Goal: Book appointment/travel/reservation

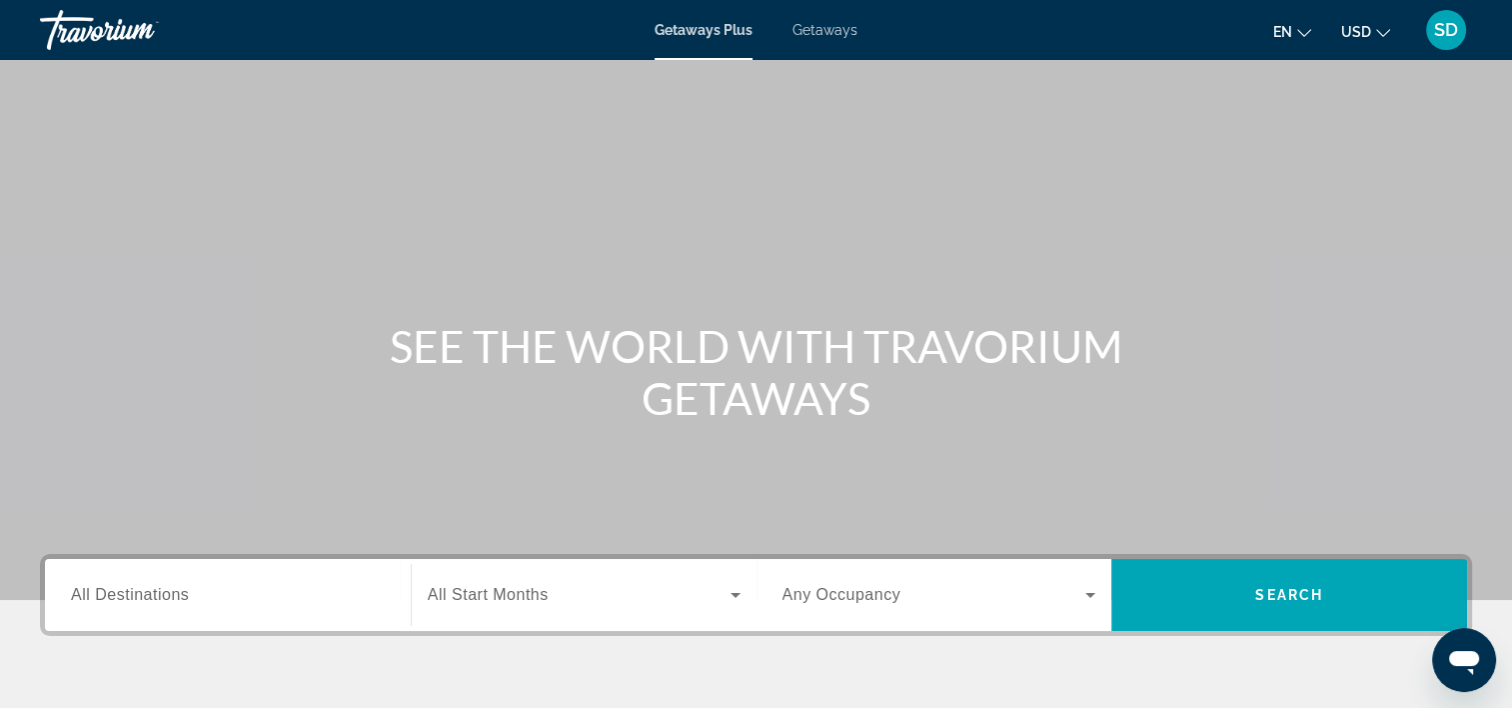
click at [1376, 24] on mat-icon "Change currency" at bounding box center [1383, 30] width 14 height 14
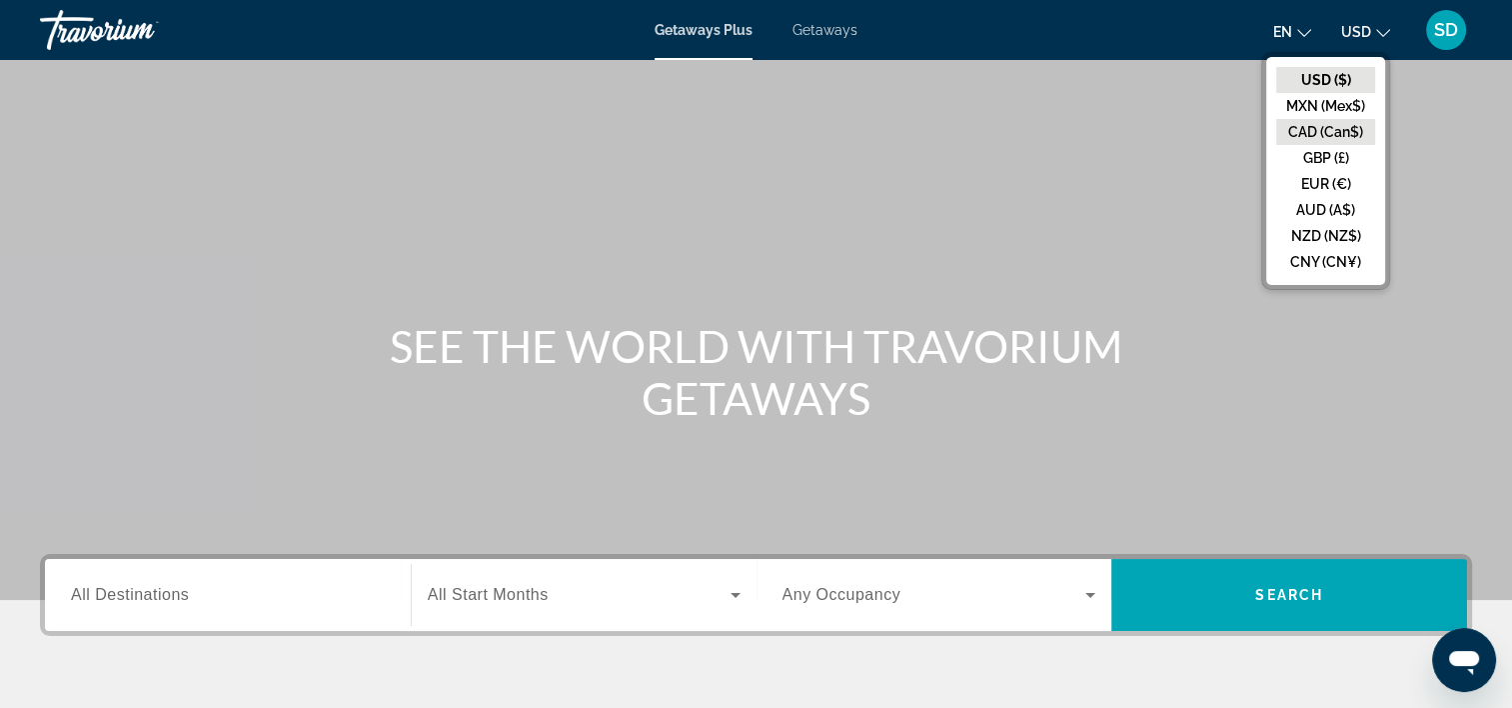
click at [1328, 129] on button "CAD (Can$)" at bounding box center [1325, 132] width 99 height 26
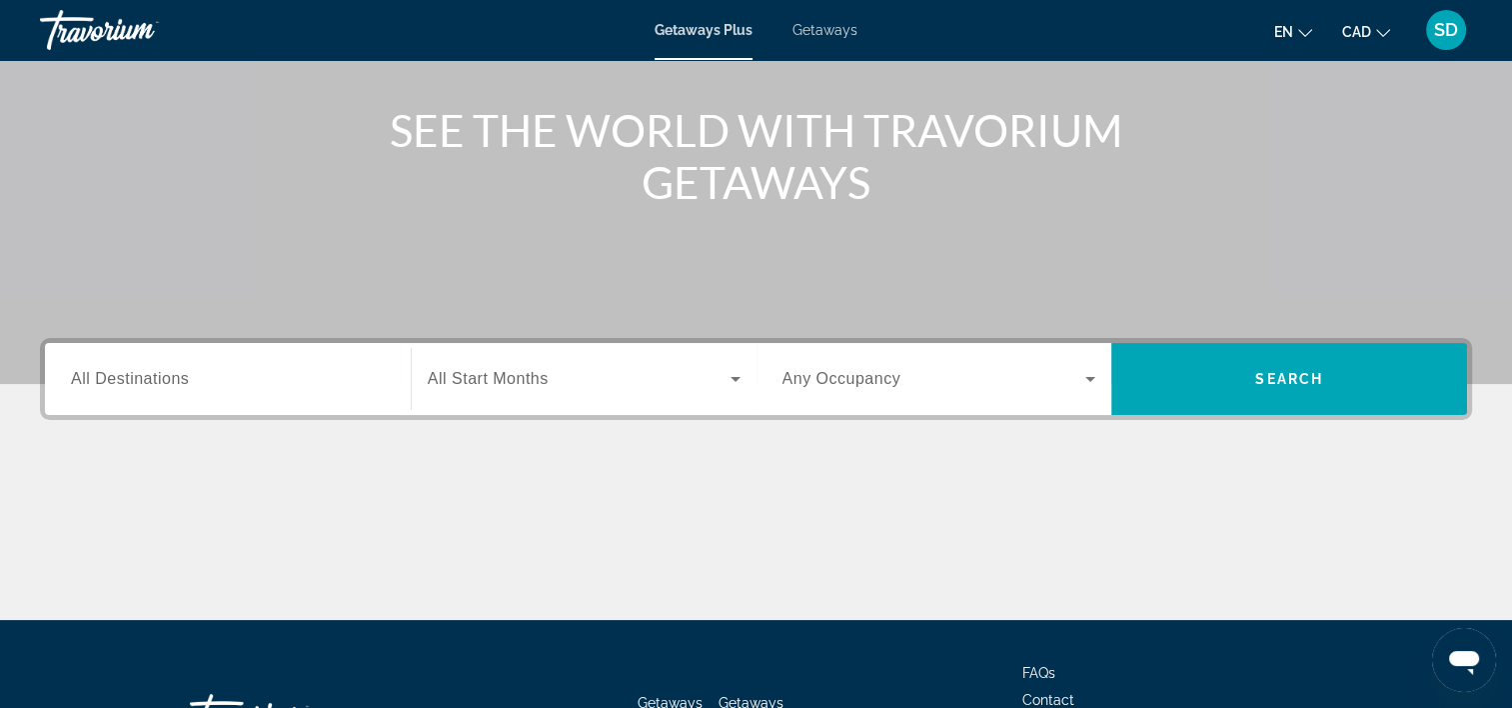
scroll to position [220, 0]
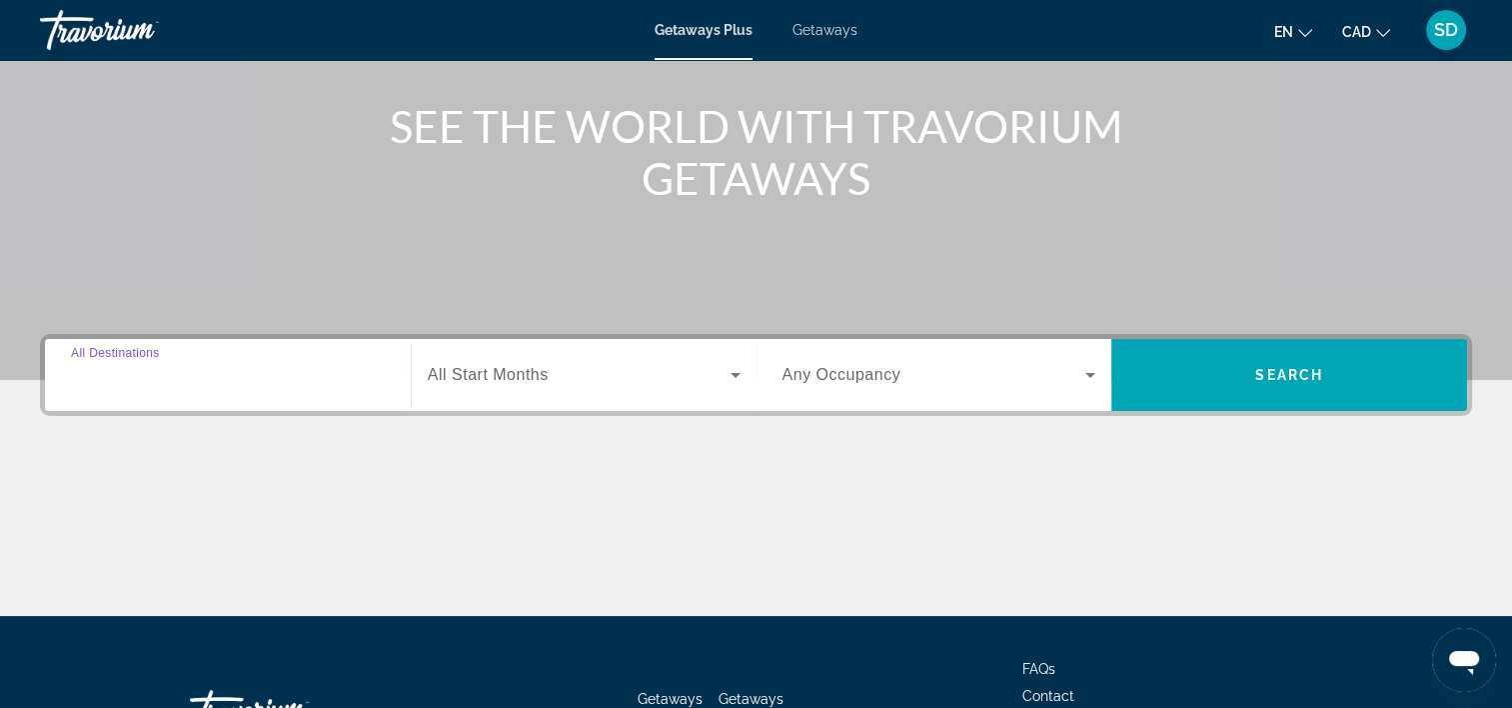
click at [309, 372] on input "Destination All Destinations" at bounding box center [228, 376] width 314 height 24
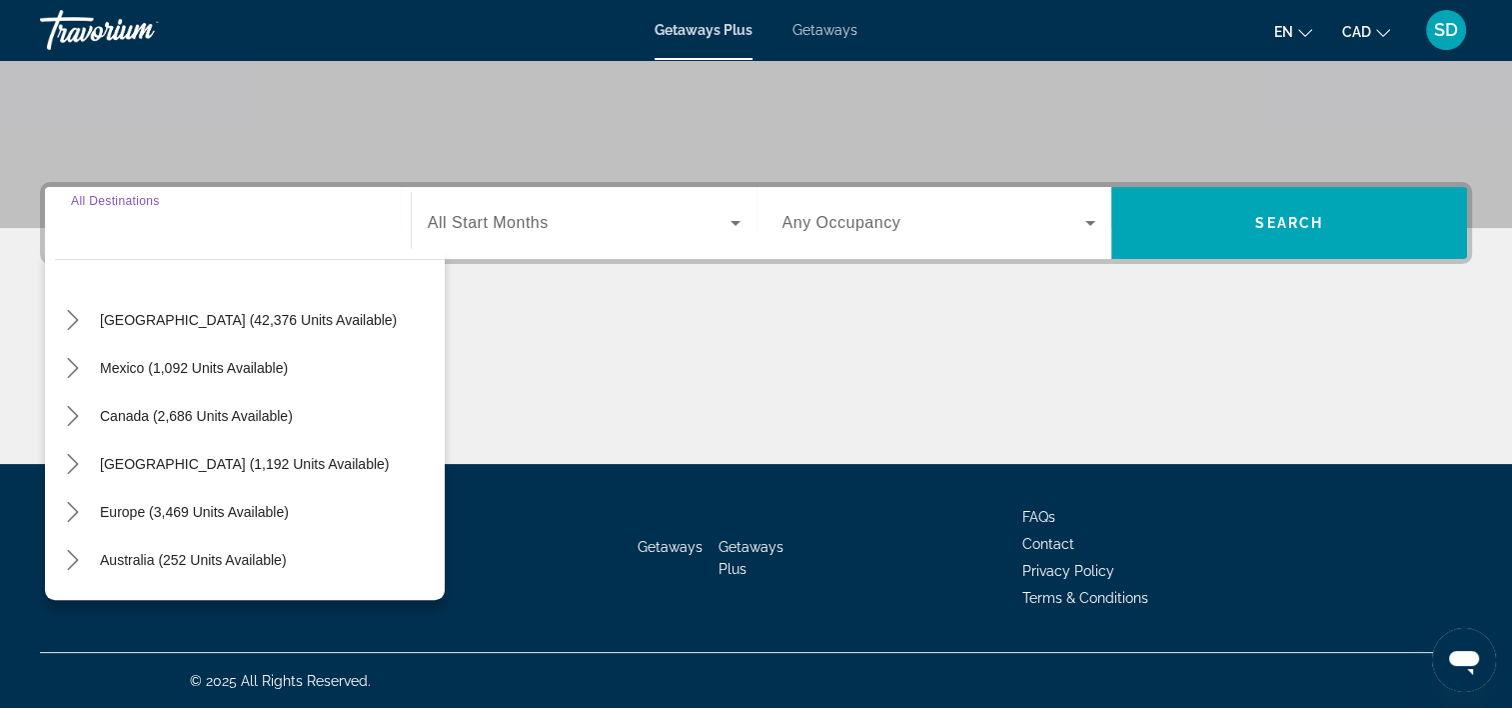
scroll to position [34, 0]
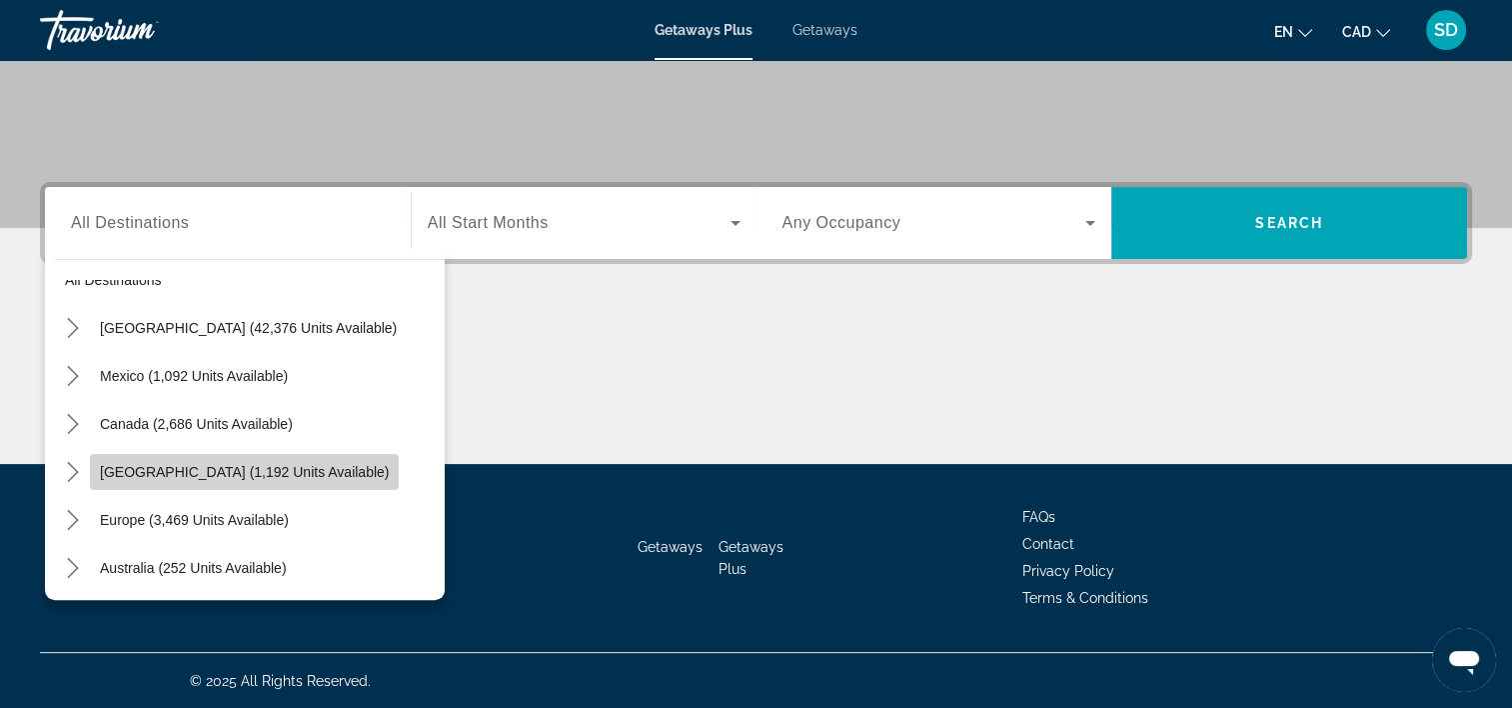
click at [309, 464] on span "[GEOGRAPHIC_DATA] (1,192 units available)" at bounding box center [244, 472] width 289 height 16
type input "**********"
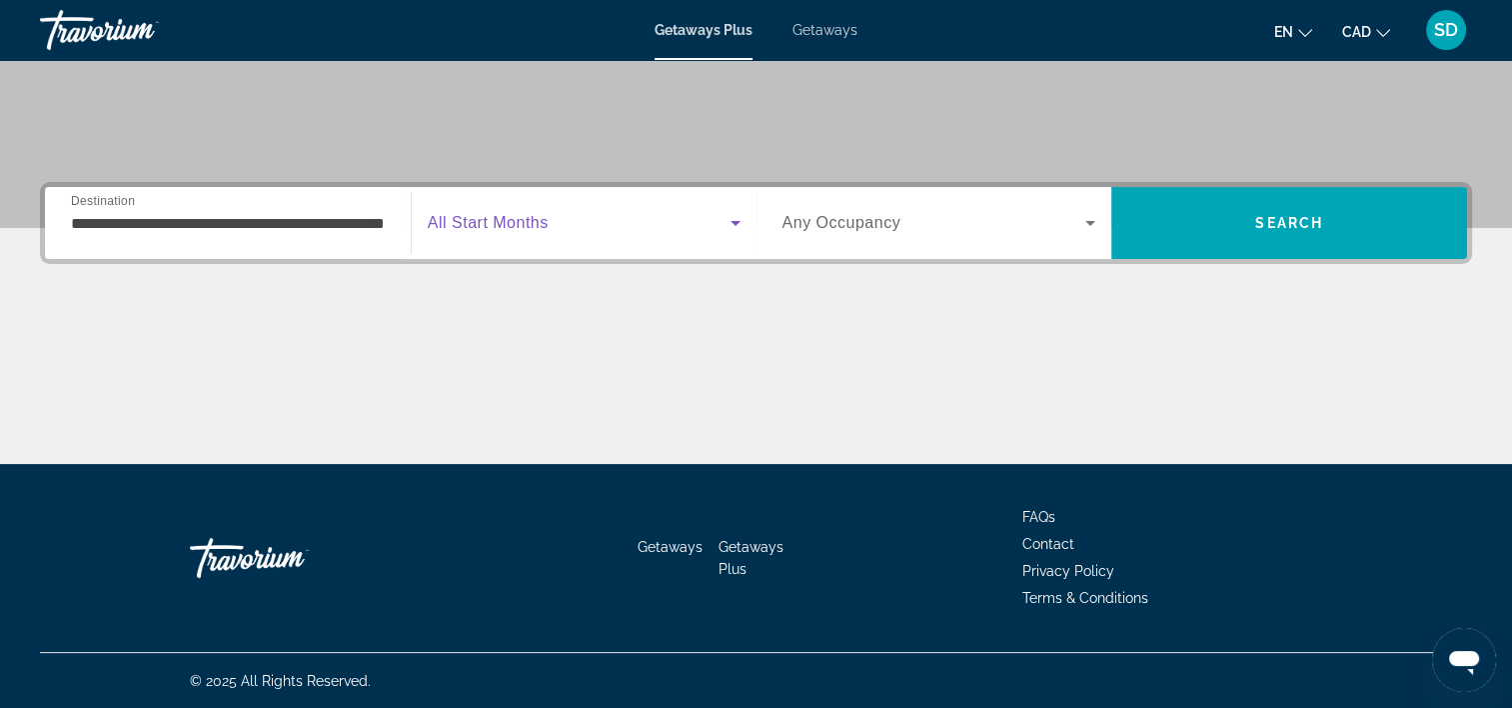
click at [734, 212] on icon "Search widget" at bounding box center [736, 223] width 24 height 24
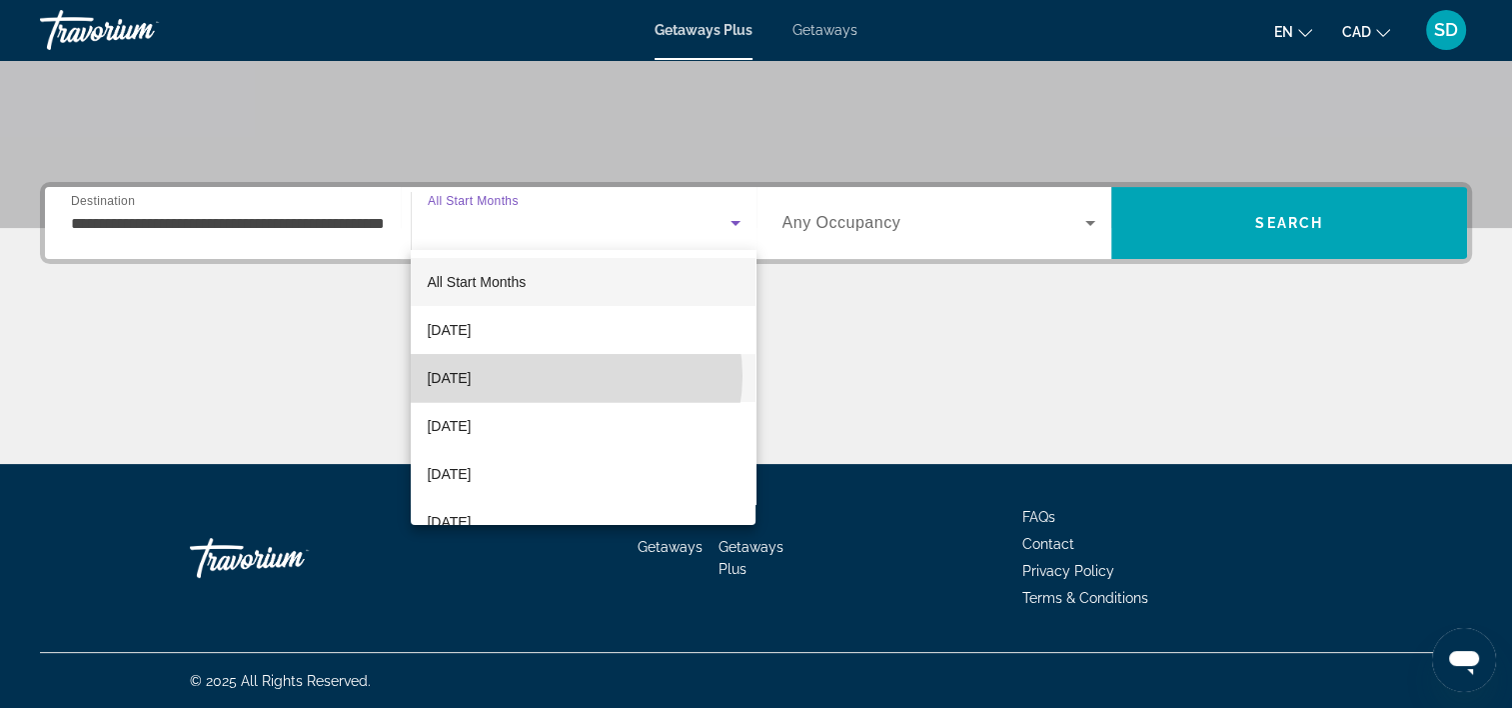
click at [568, 376] on mat-option "[DATE]" at bounding box center [583, 378] width 345 height 48
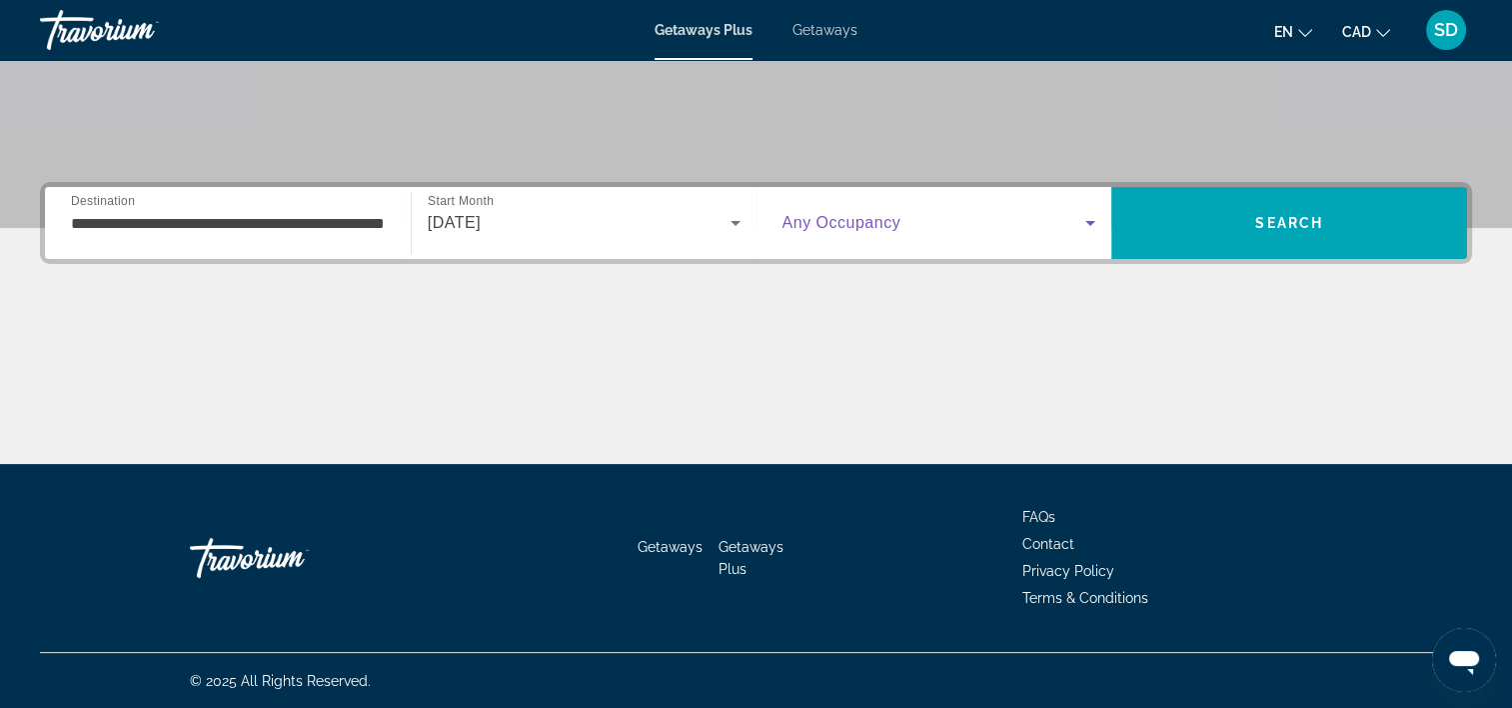
click at [989, 216] on span "Search widget" at bounding box center [935, 223] width 304 height 24
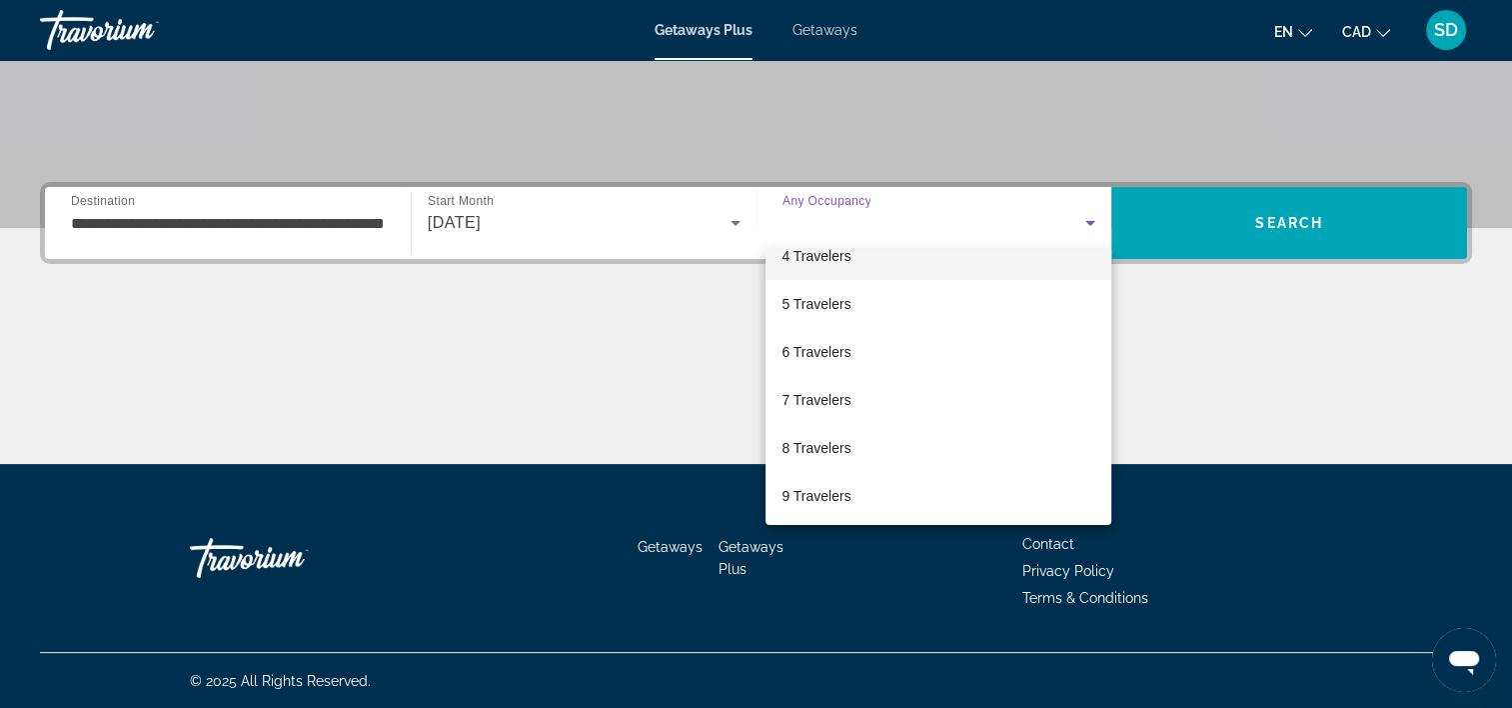
scroll to position [172, 0]
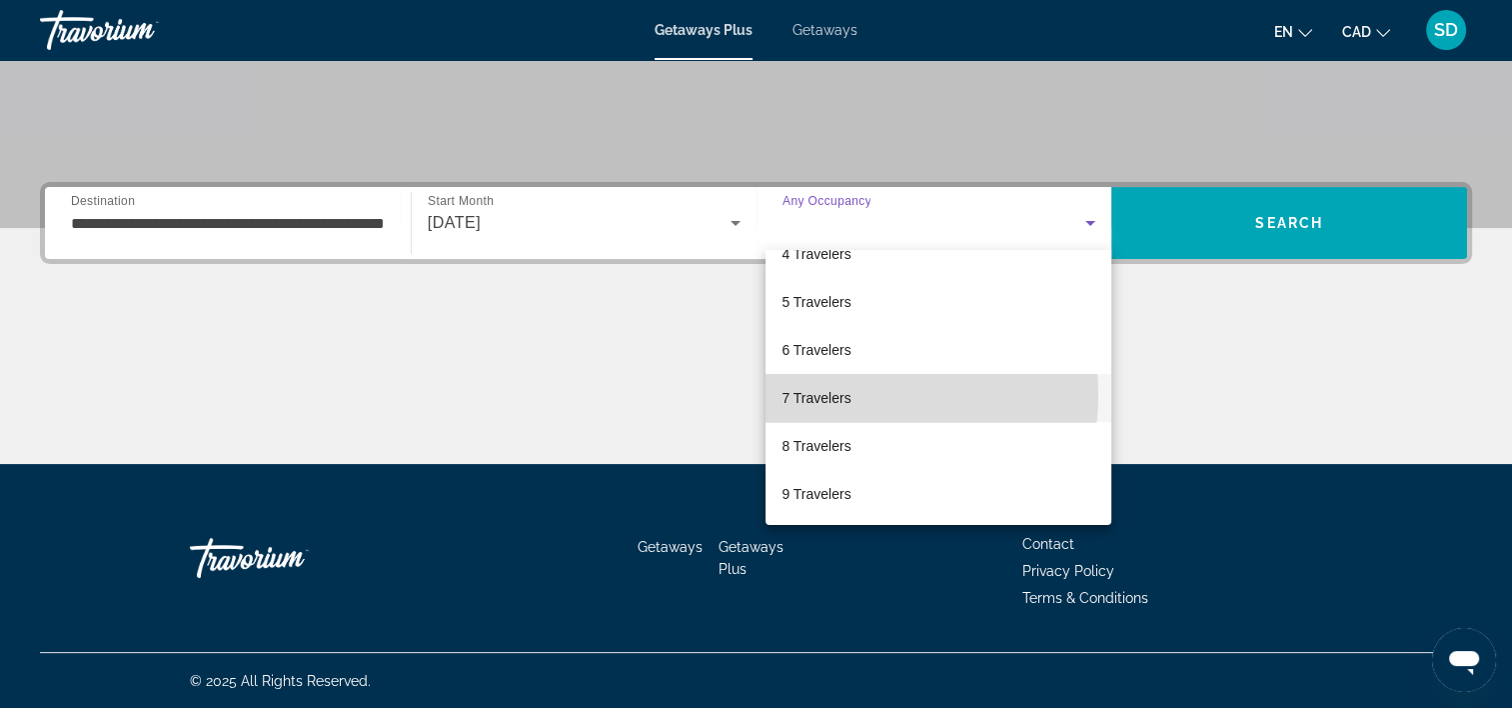
click at [843, 394] on span "7 Travelers" at bounding box center [816, 398] width 69 height 24
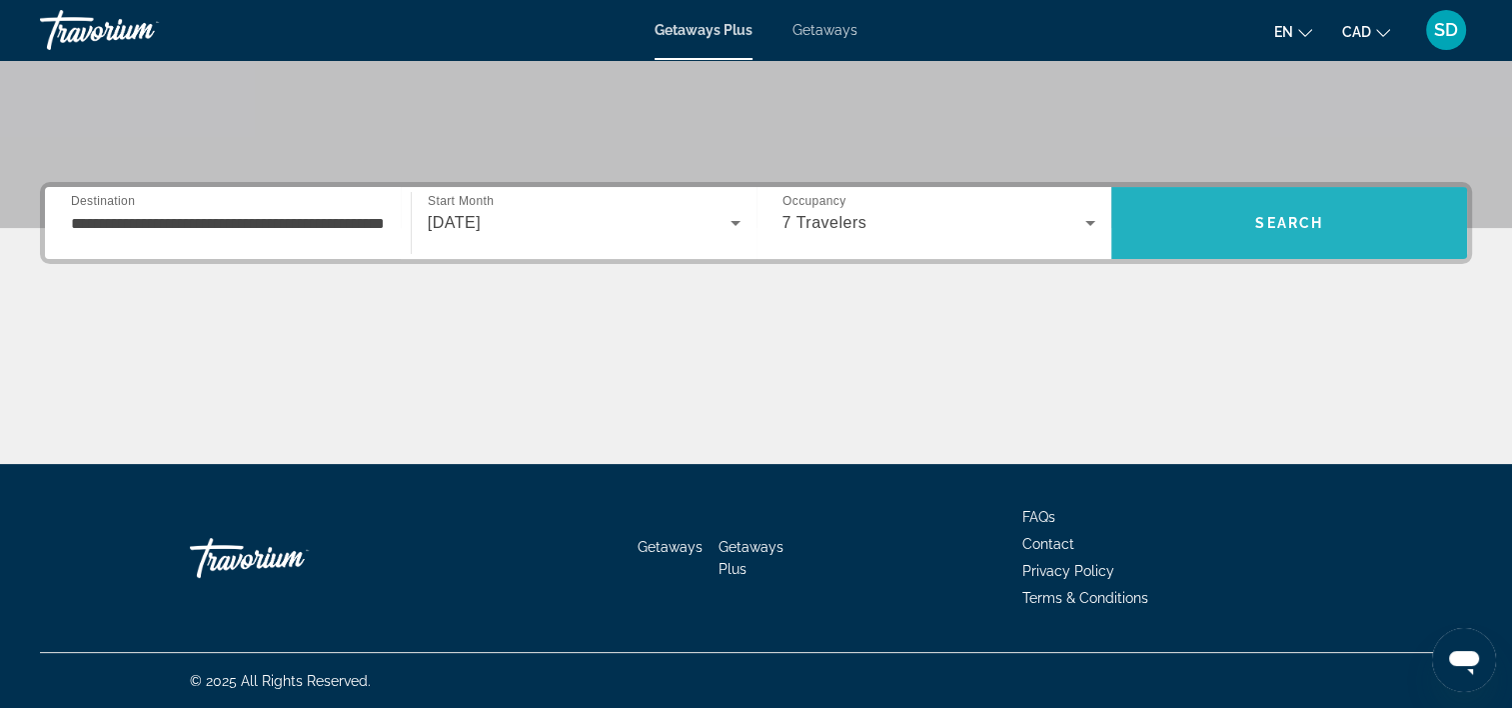
click at [1271, 221] on span "Search" at bounding box center [1289, 223] width 68 height 16
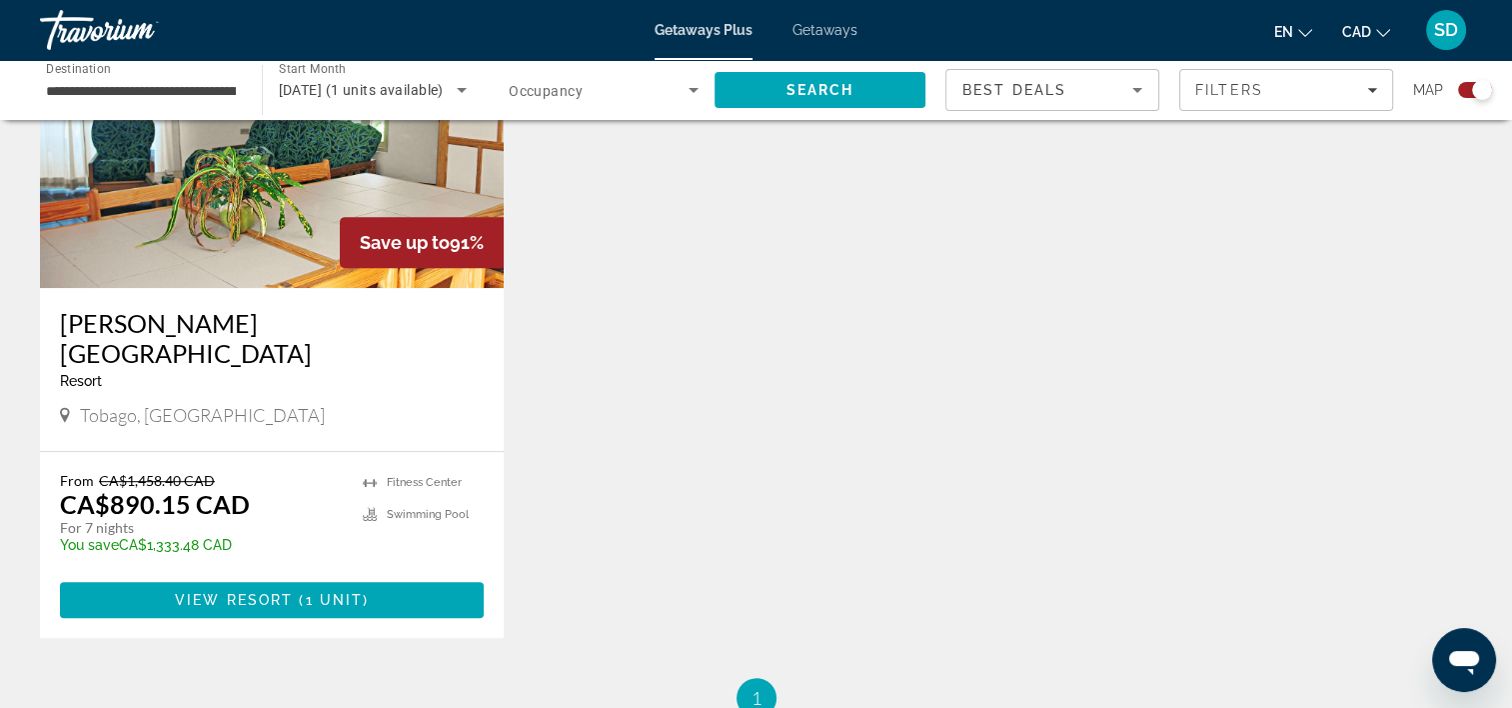
scroll to position [839, 0]
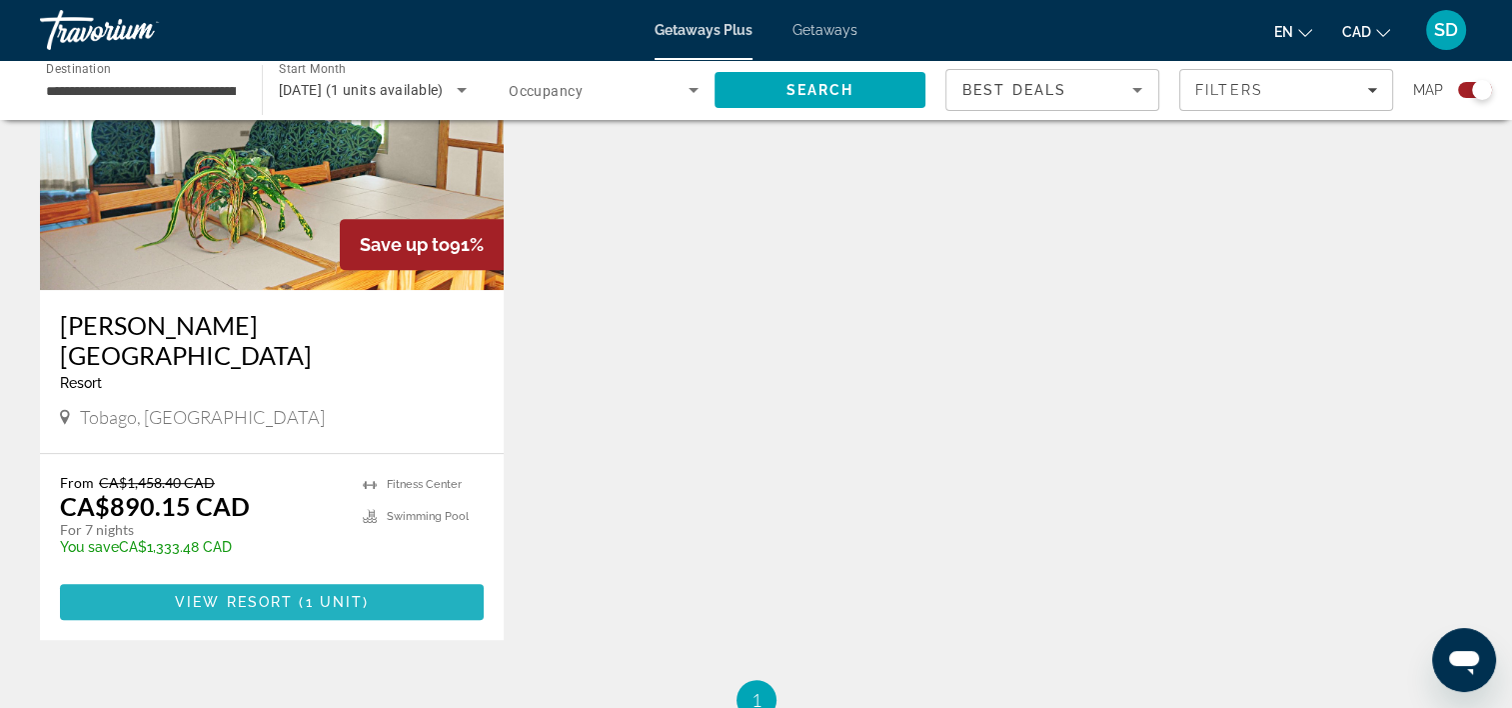
click at [303, 594] on span "( 1 unit )" at bounding box center [331, 602] width 76 height 16
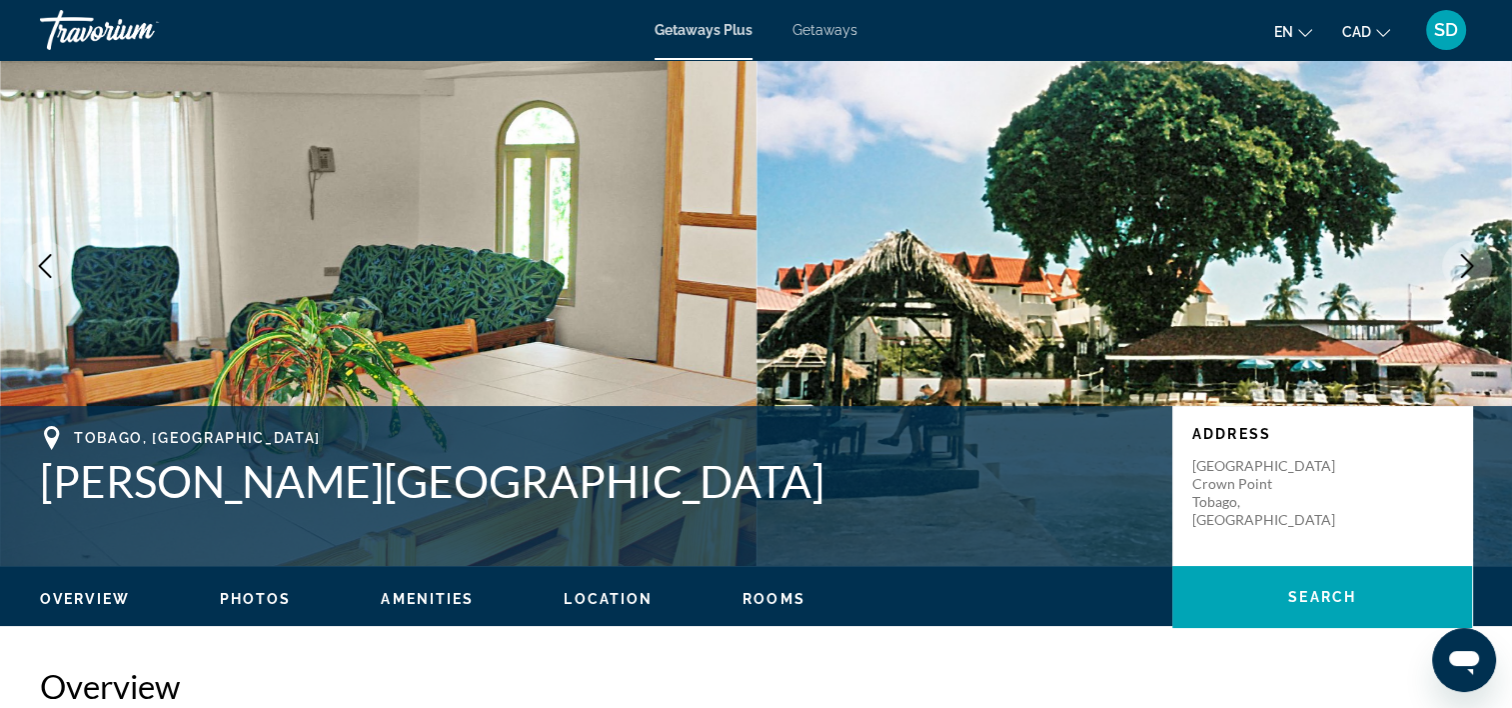
scroll to position [76, 0]
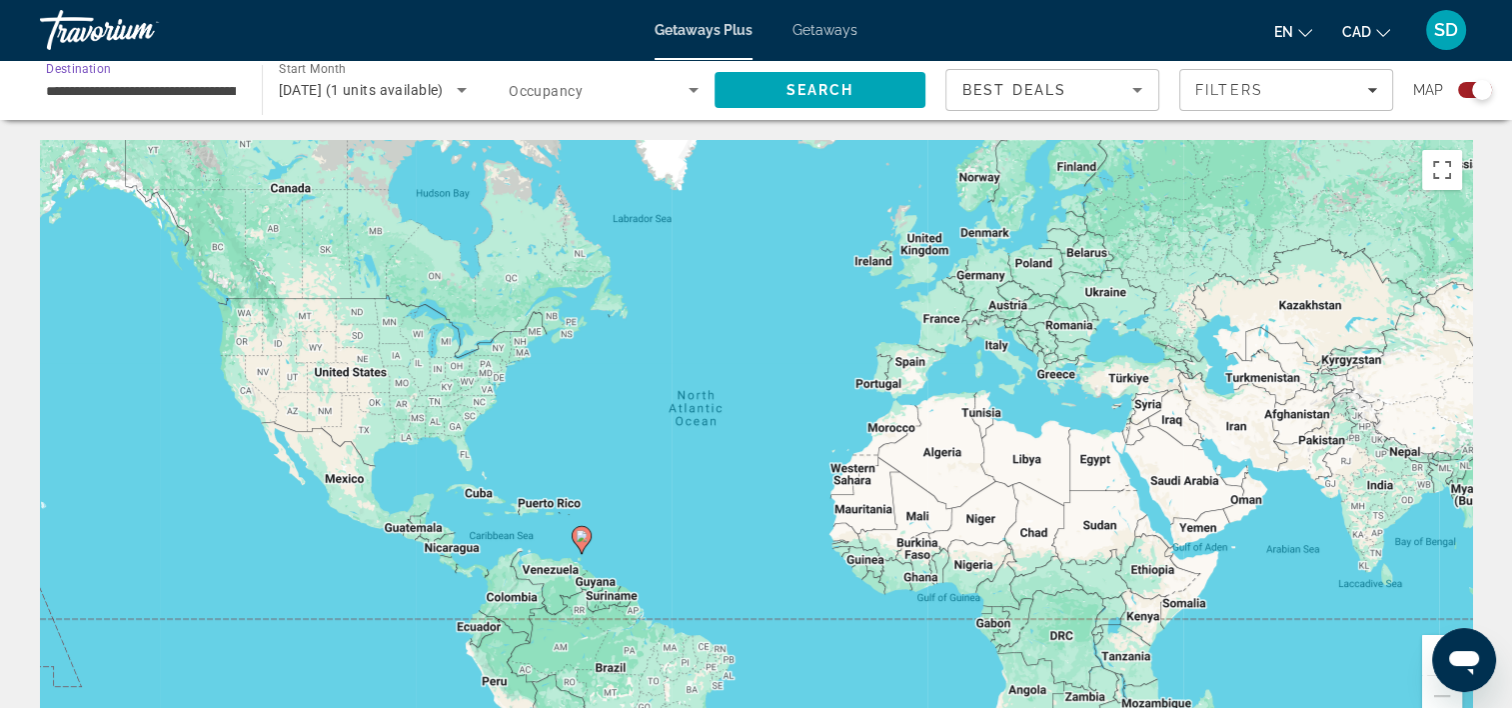
click at [187, 80] on input "**********" at bounding box center [141, 91] width 190 height 24
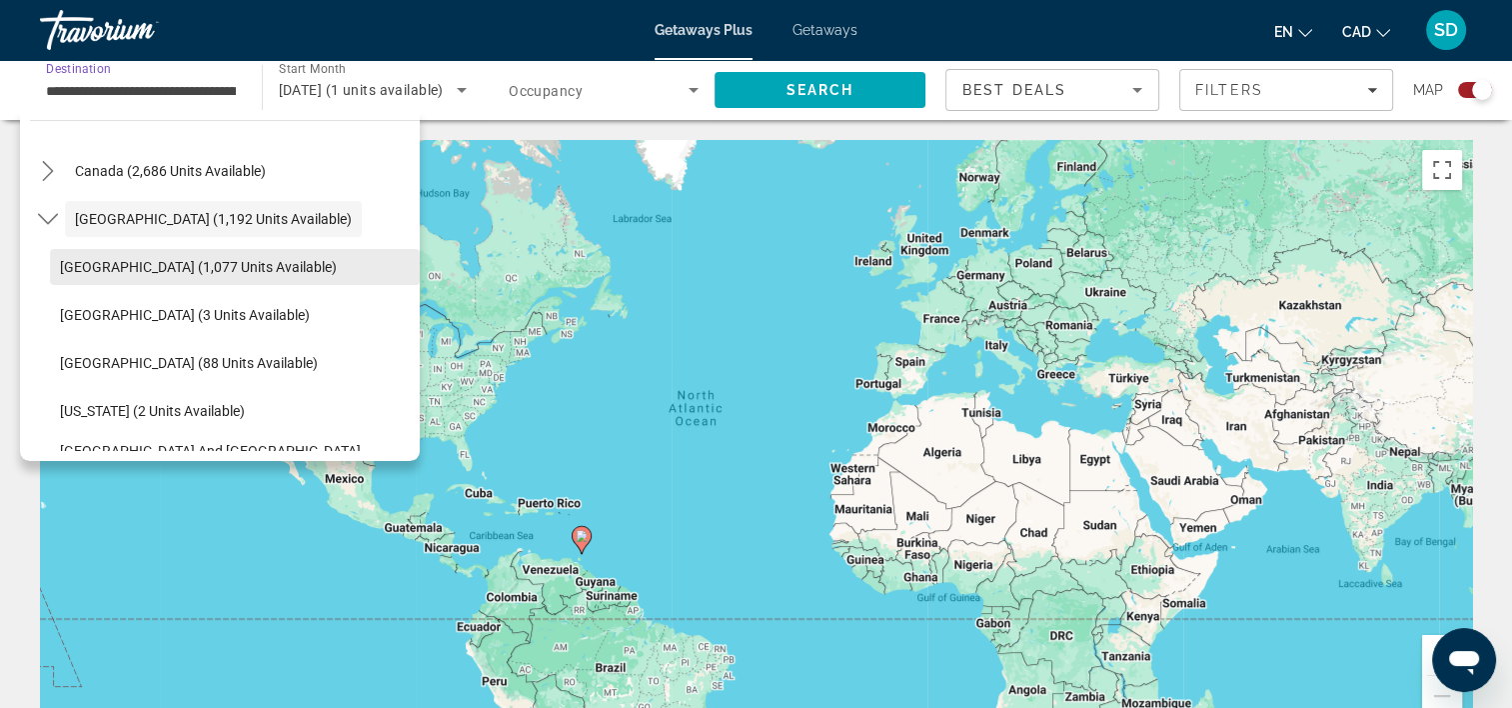
scroll to position [140, 0]
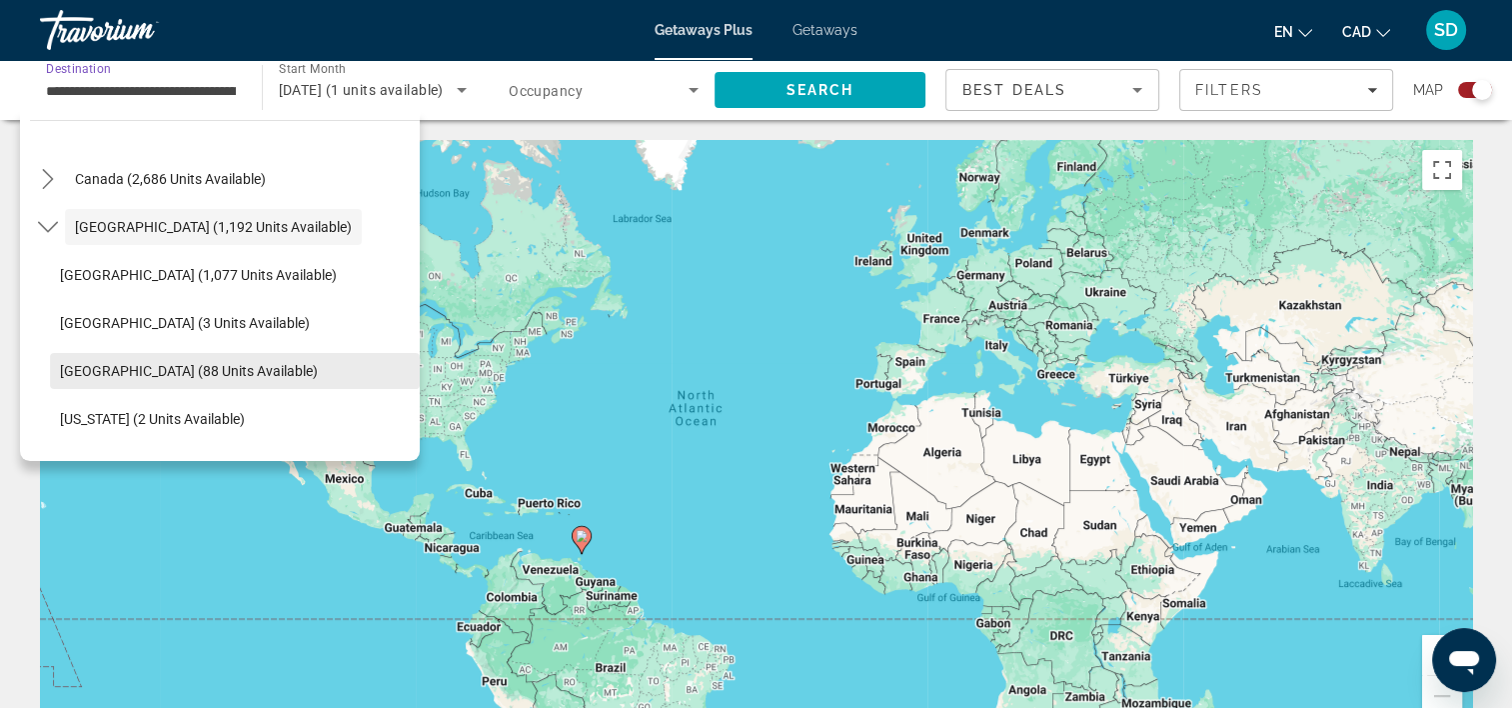
click at [180, 364] on span "[GEOGRAPHIC_DATA] (88 units available)" at bounding box center [189, 371] width 258 height 16
type input "**********"
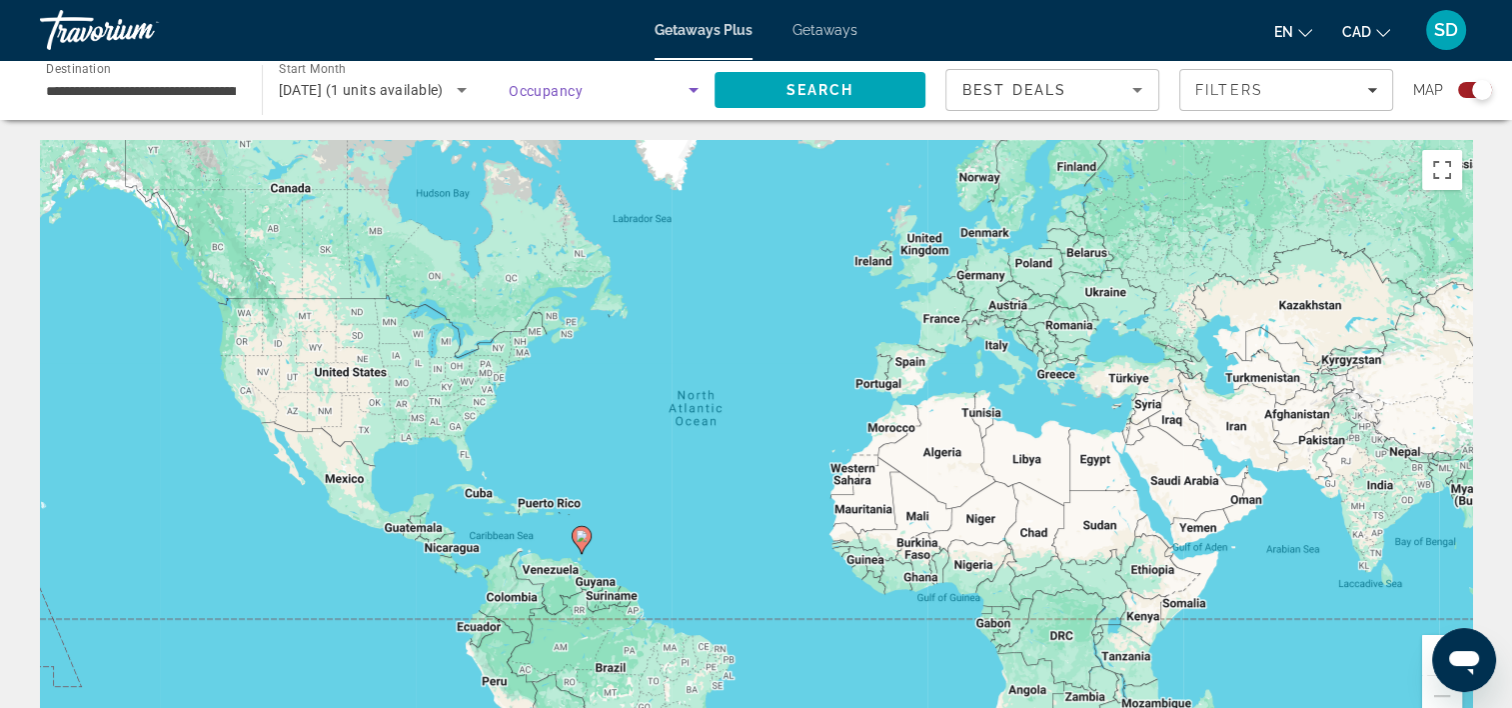
click at [640, 90] on span "Search widget" at bounding box center [599, 90] width 180 height 24
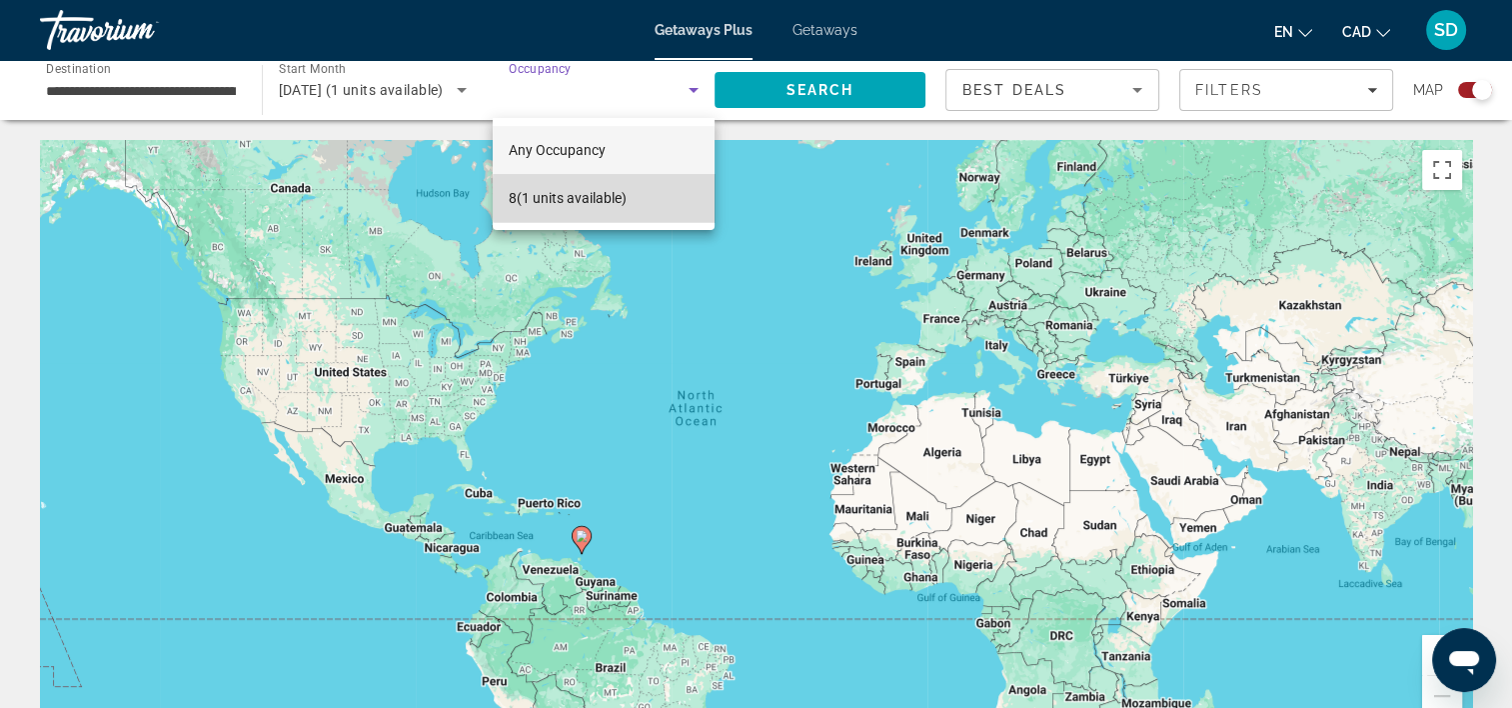
click at [612, 198] on span "8 (1 units available)" at bounding box center [568, 198] width 118 height 24
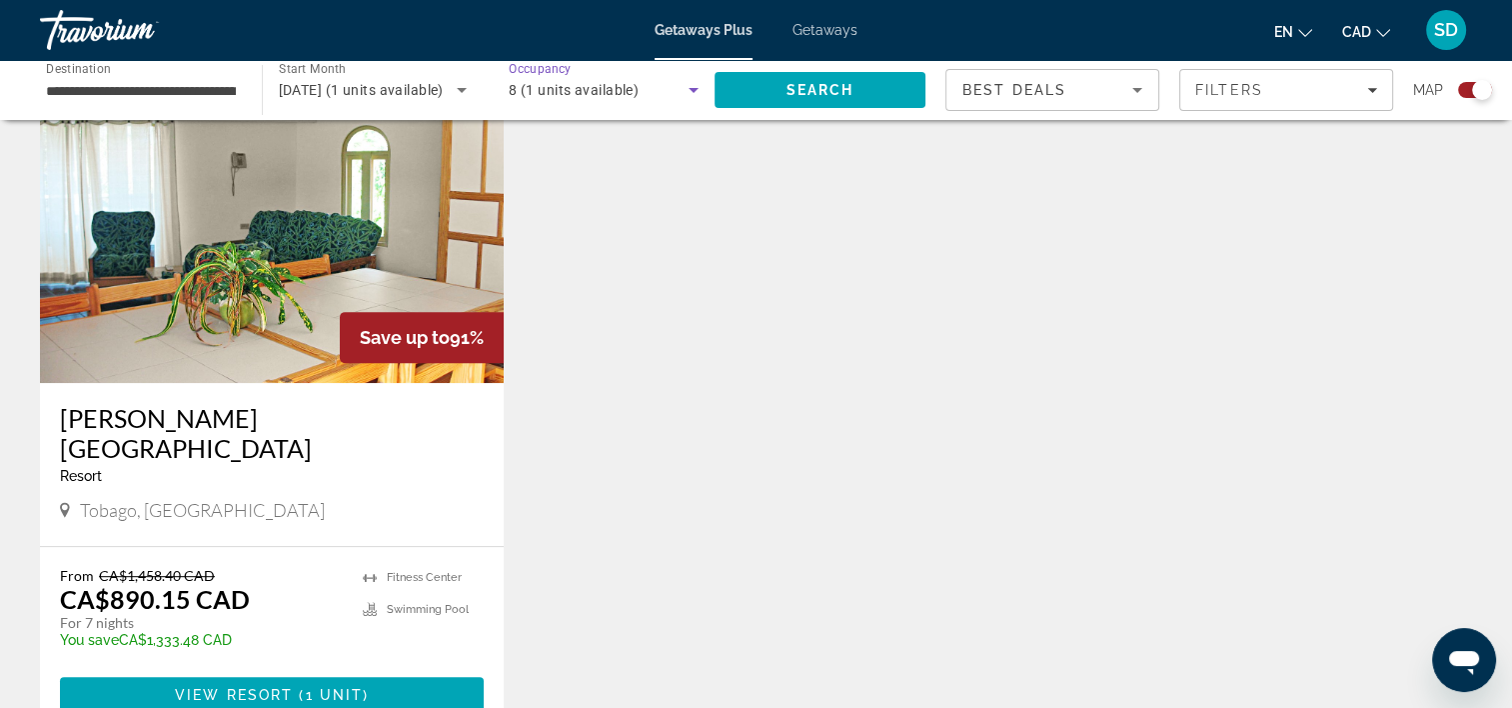
scroll to position [752, 0]
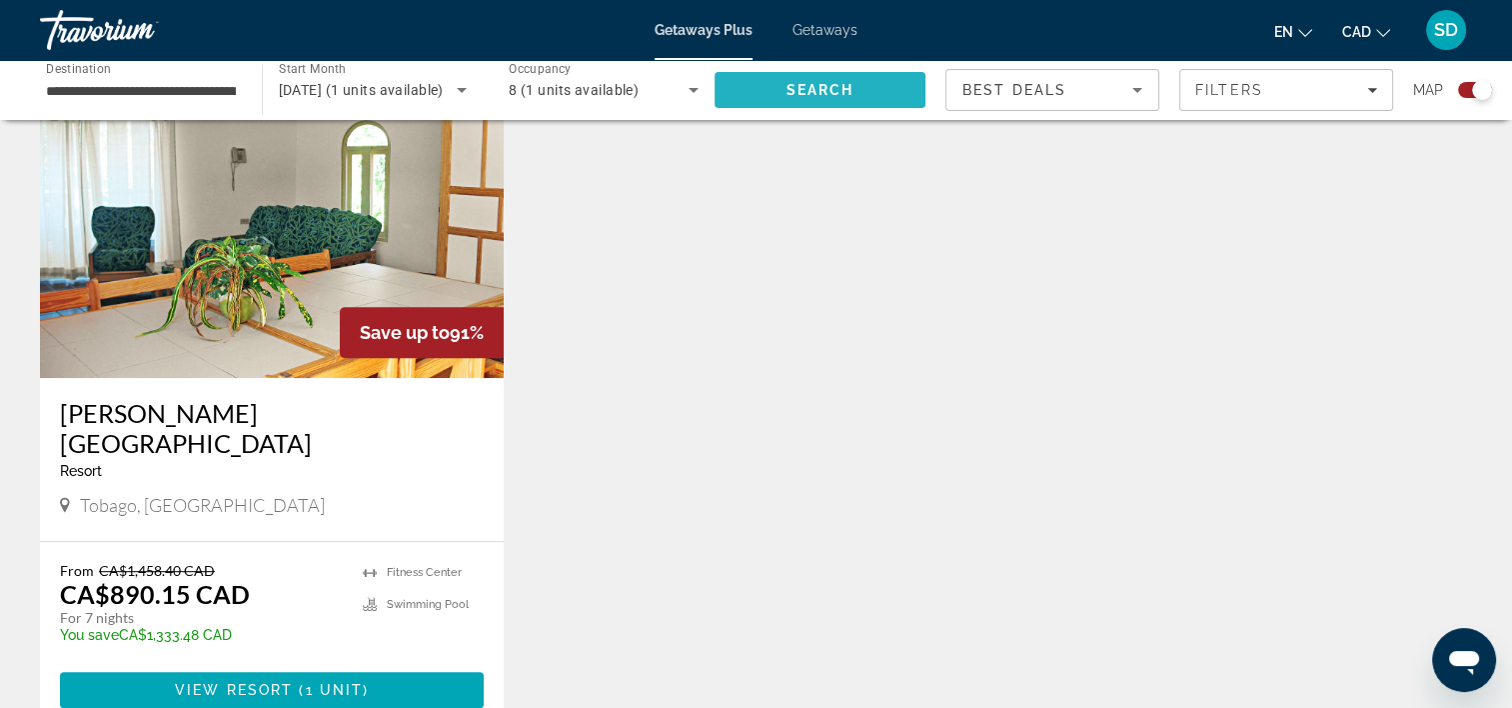
click at [815, 82] on span "Search" at bounding box center [820, 90] width 68 height 16
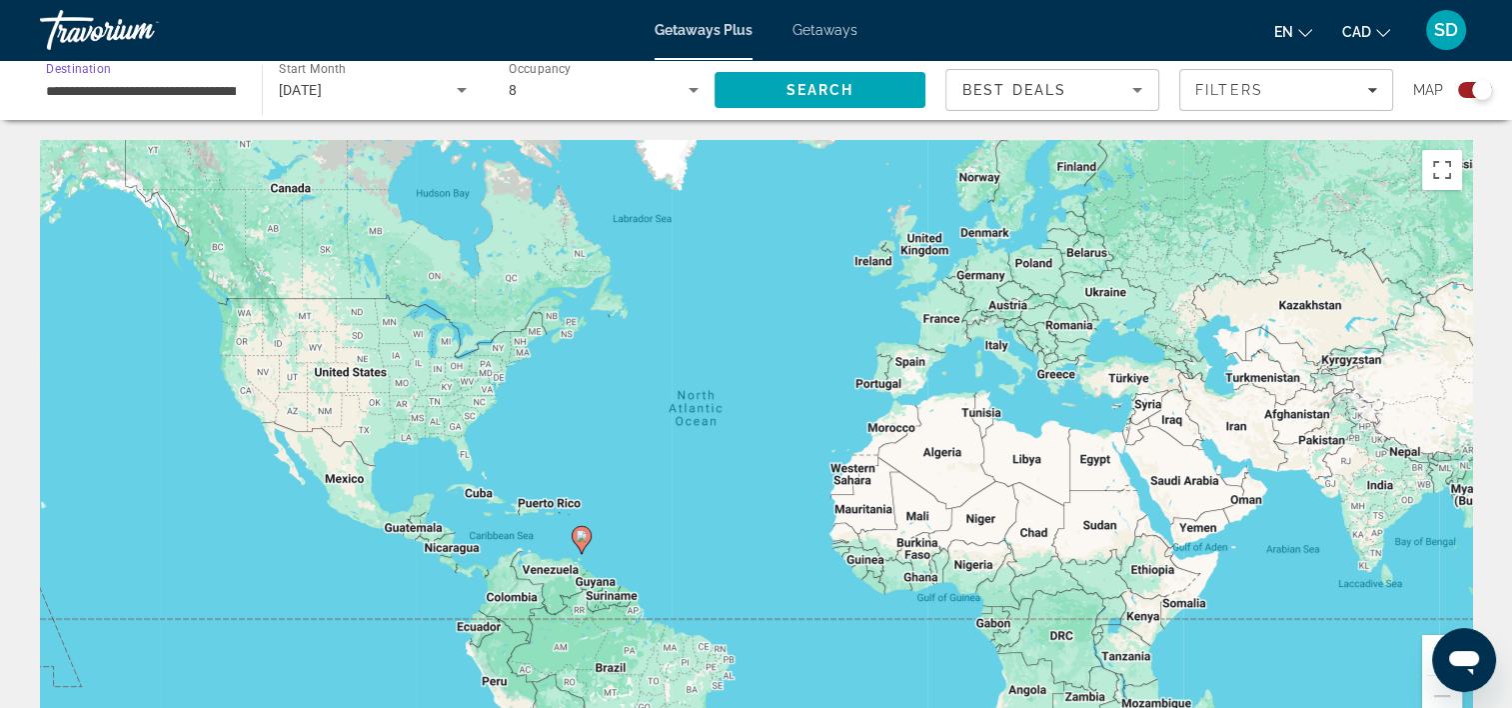
click at [205, 84] on input "**********" at bounding box center [141, 91] width 190 height 24
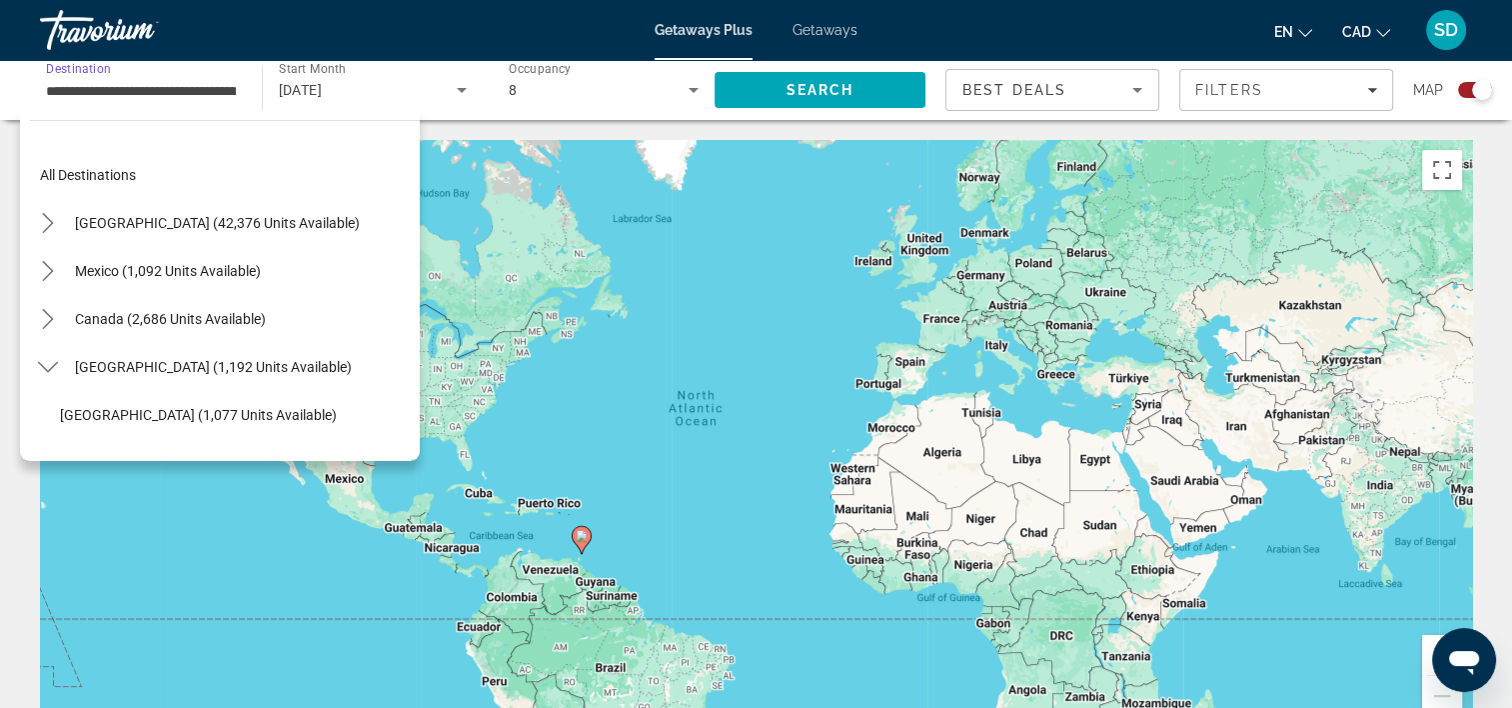
scroll to position [215, 0]
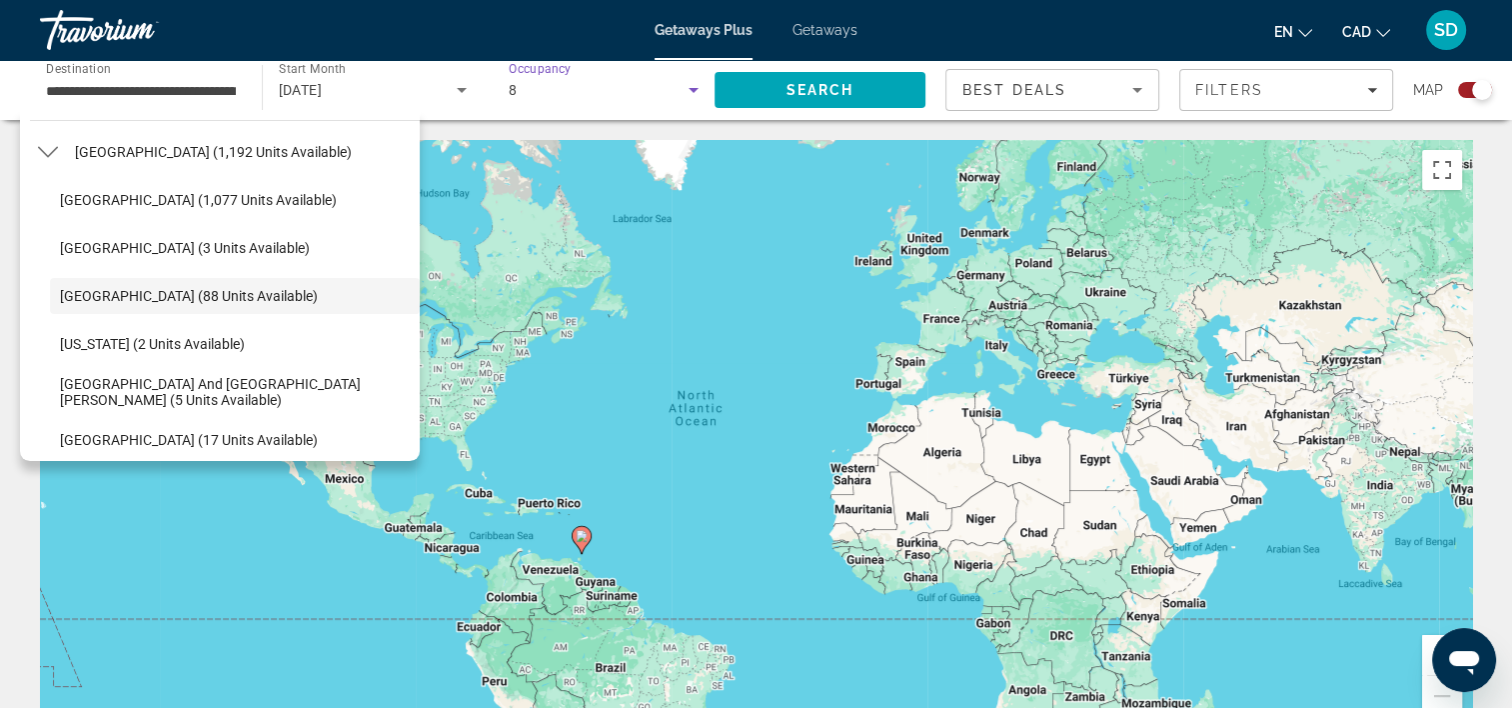
click at [684, 88] on icon "Search widget" at bounding box center [694, 90] width 24 height 24
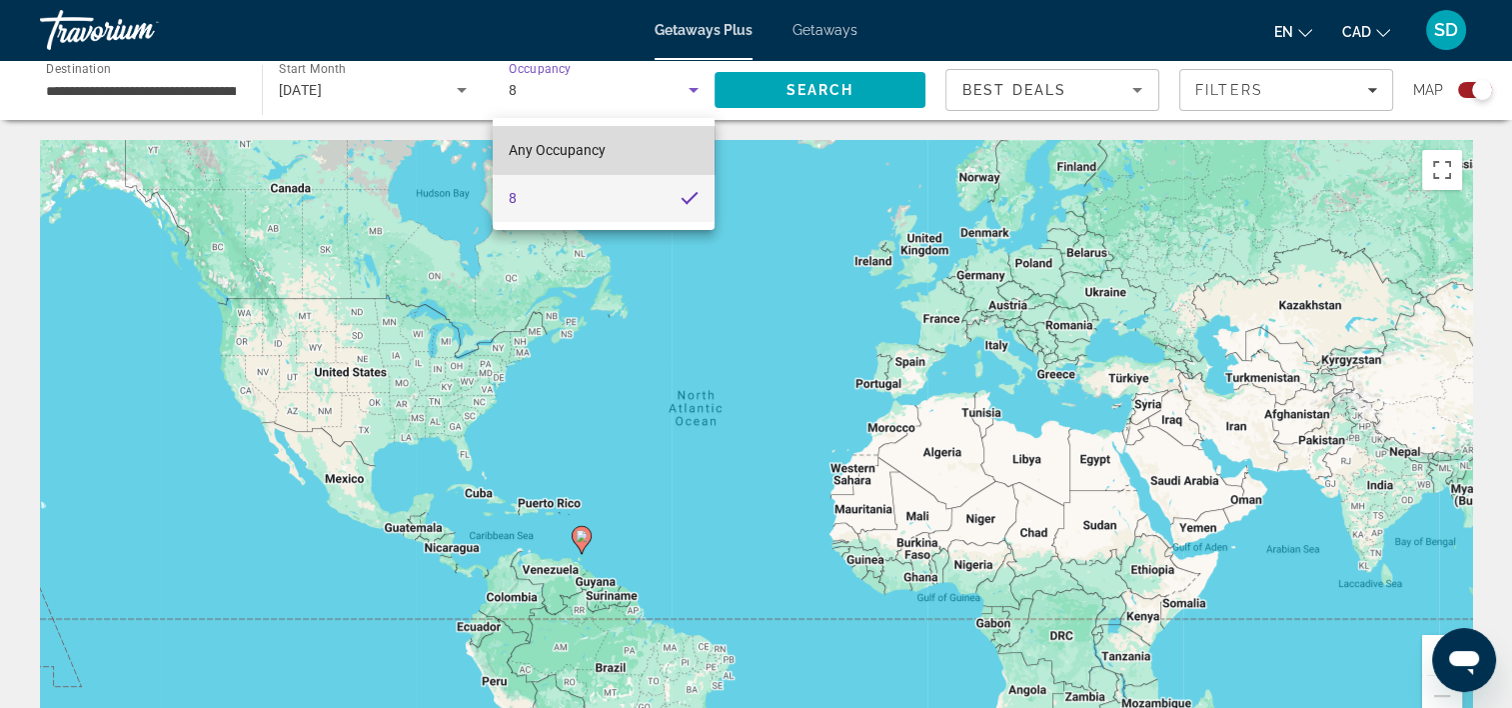
click at [644, 149] on mat-option "Any Occupancy" at bounding box center [604, 150] width 222 height 48
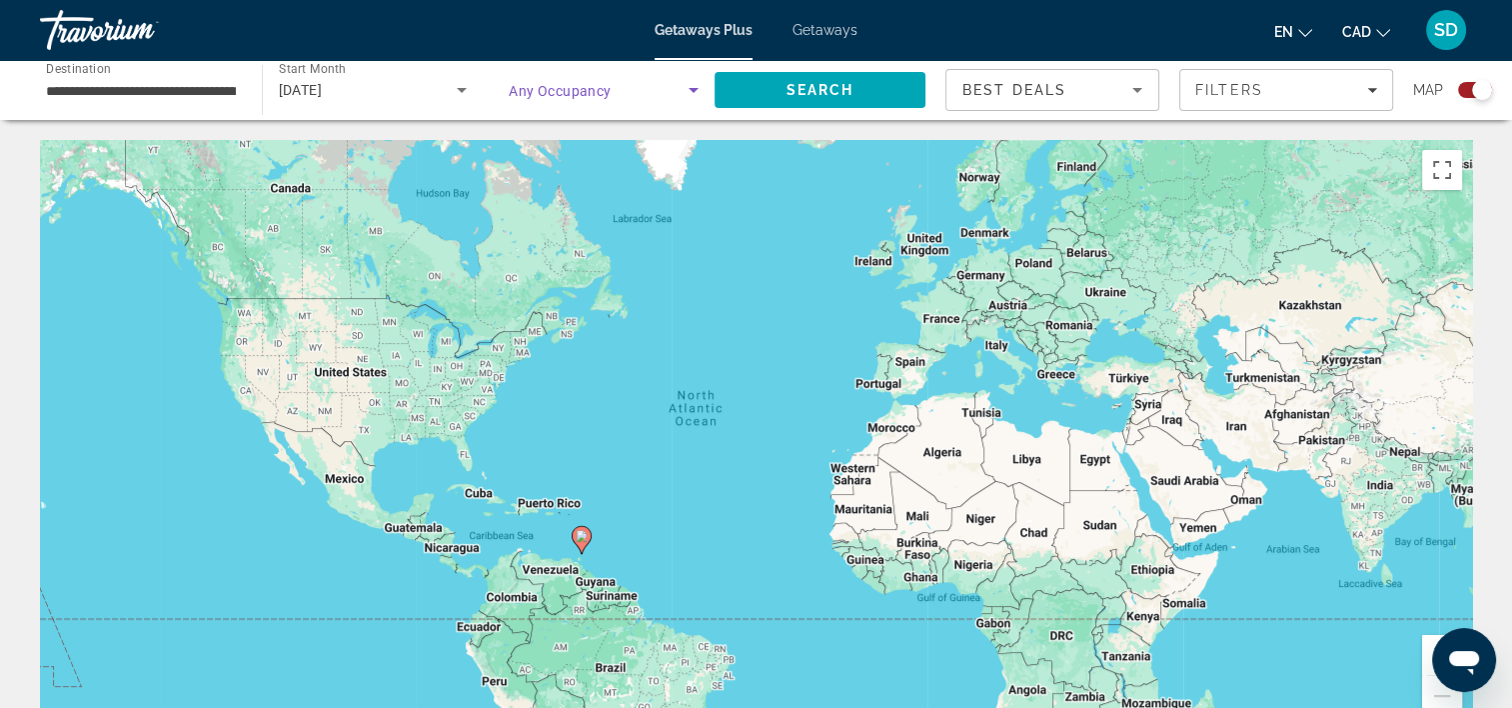
click at [680, 86] on span "Search widget" at bounding box center [599, 90] width 180 height 24
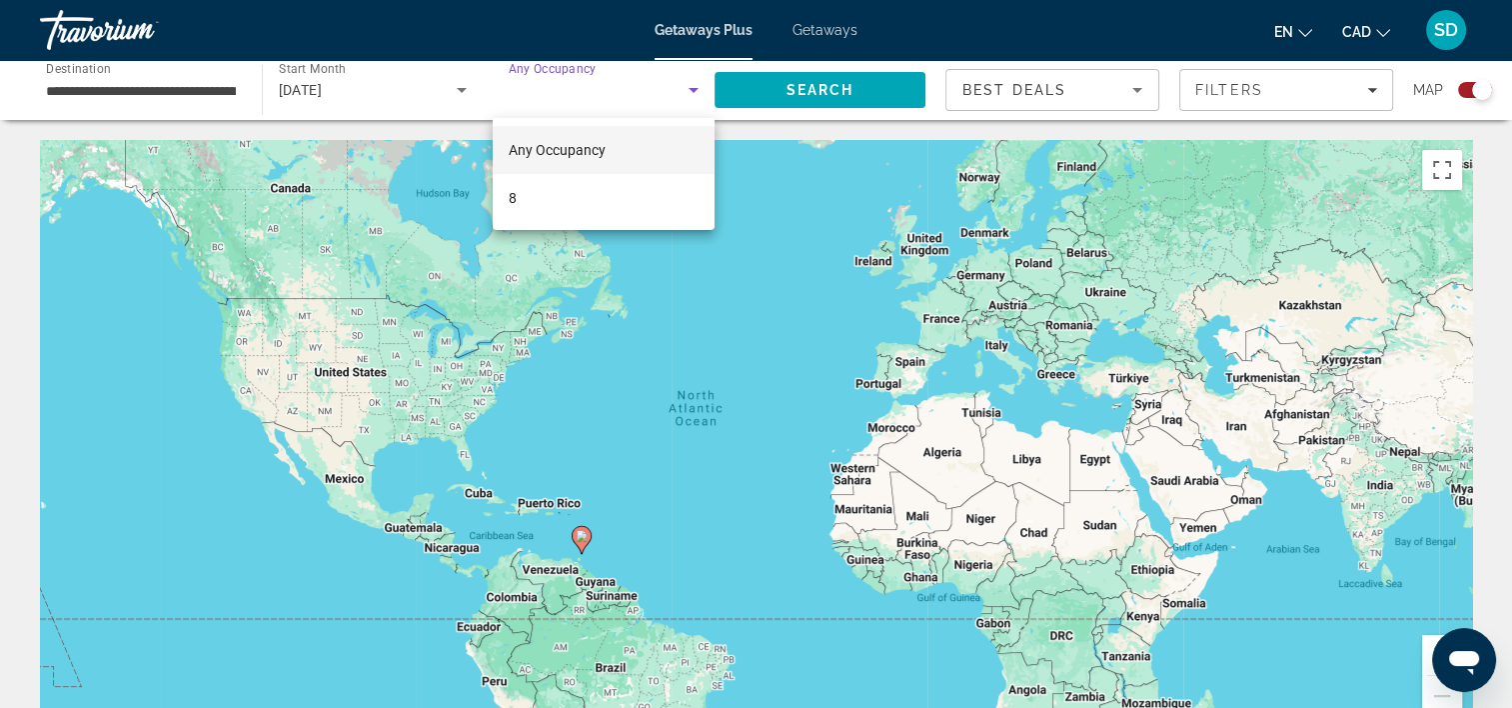
click at [1347, 88] on div at bounding box center [756, 354] width 1512 height 708
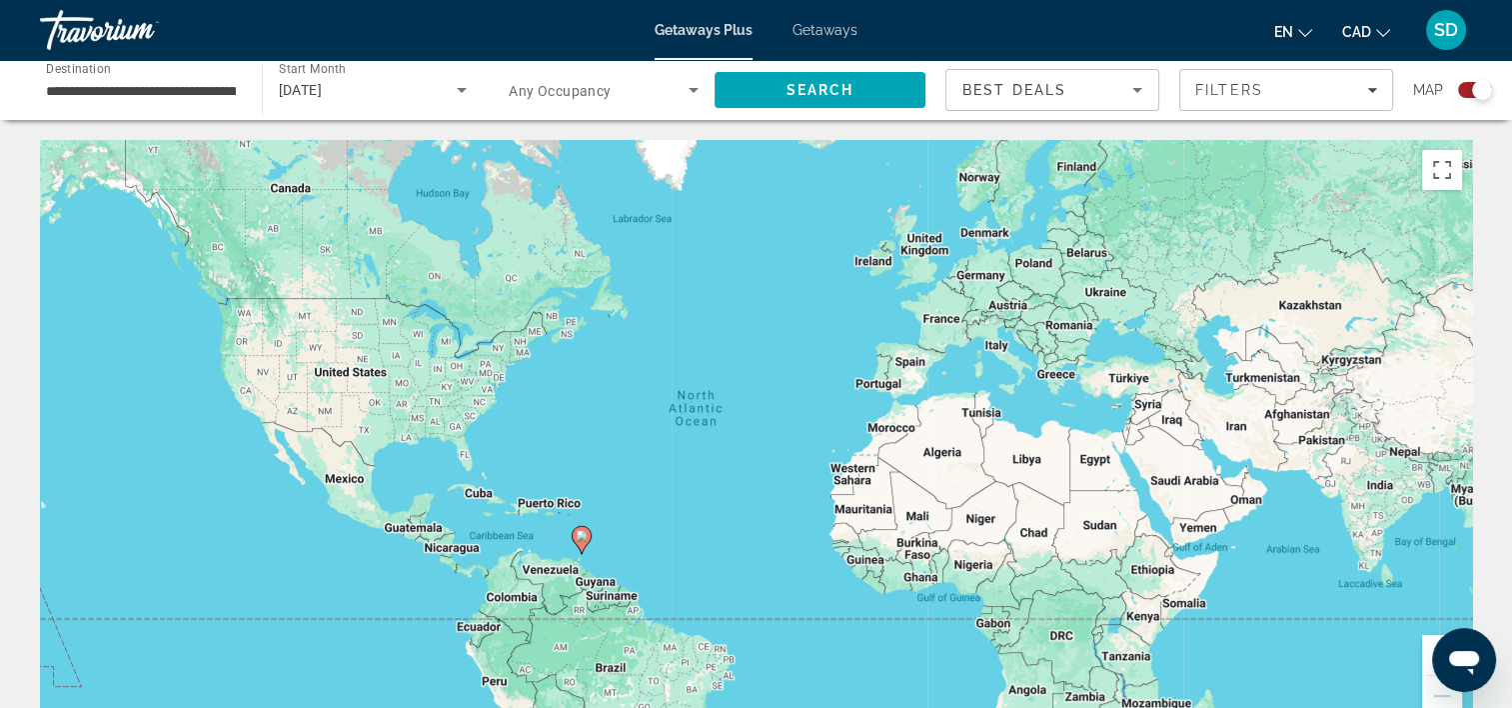
click at [816, 24] on span "Getaways" at bounding box center [825, 30] width 65 height 16
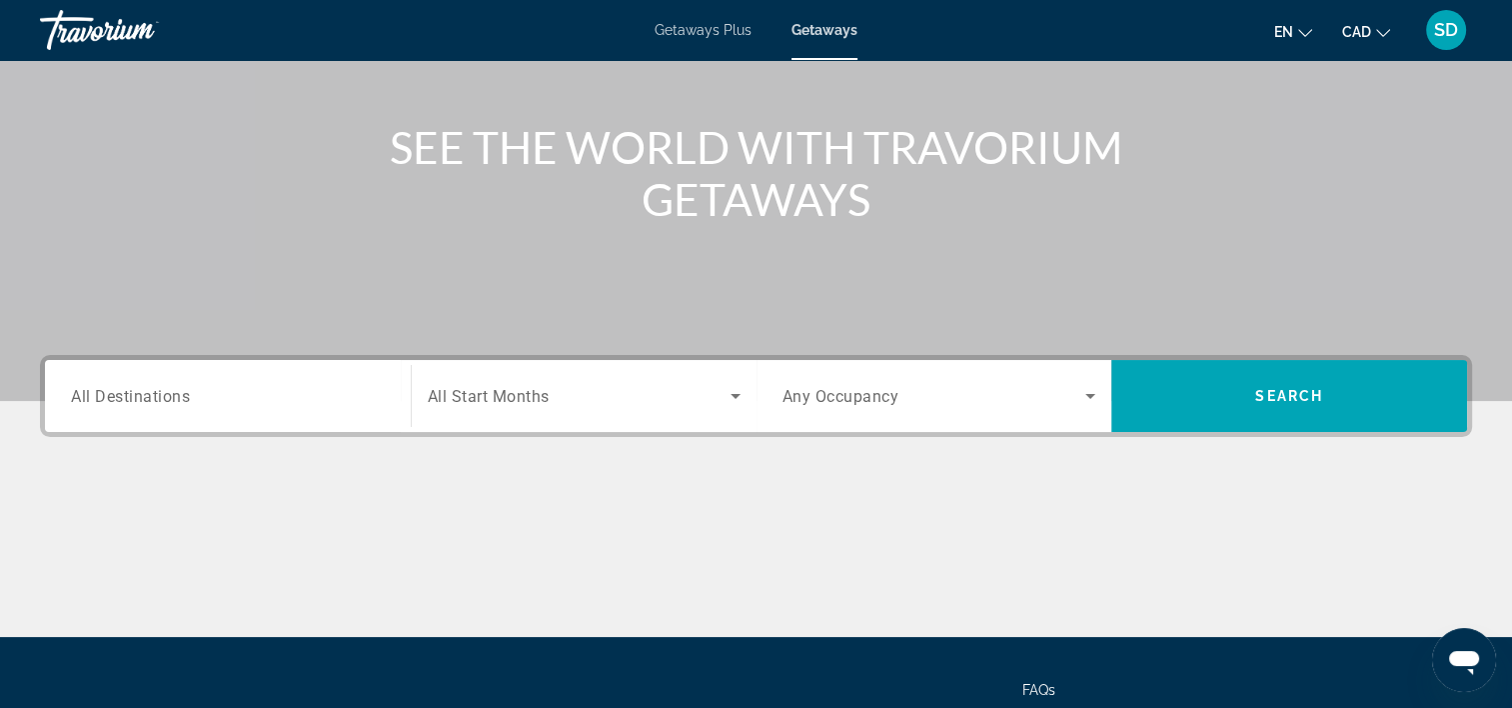
scroll to position [208, 0]
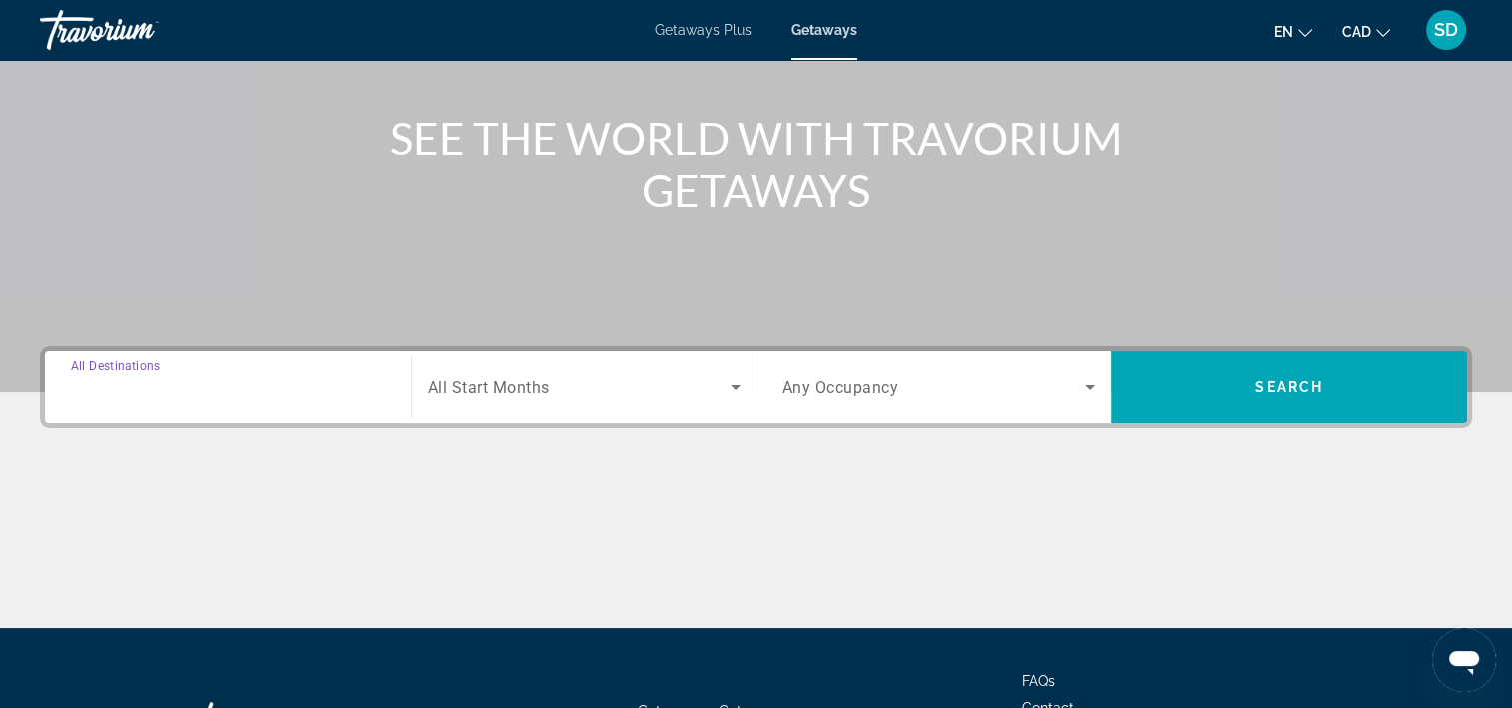
click at [289, 396] on input "Destination All Destinations" at bounding box center [228, 388] width 314 height 24
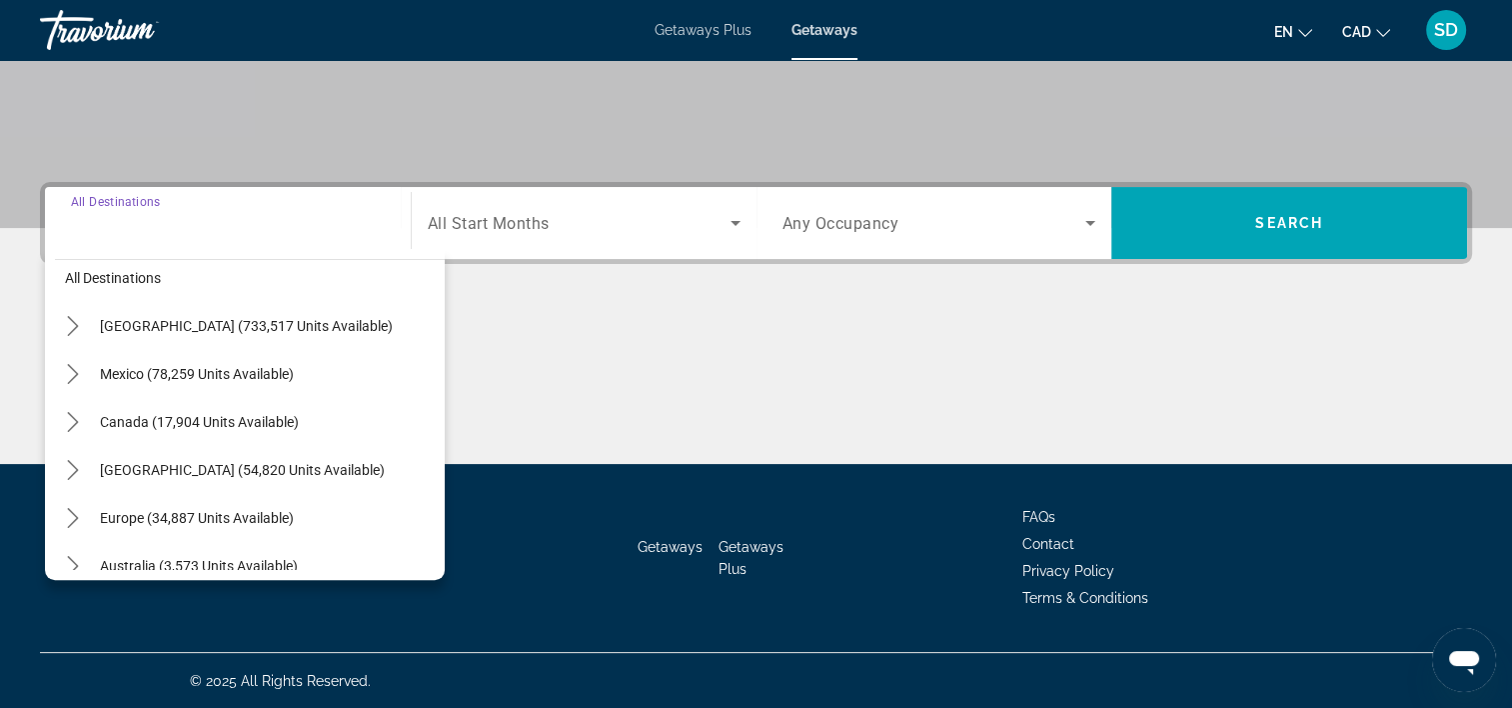
scroll to position [0, 0]
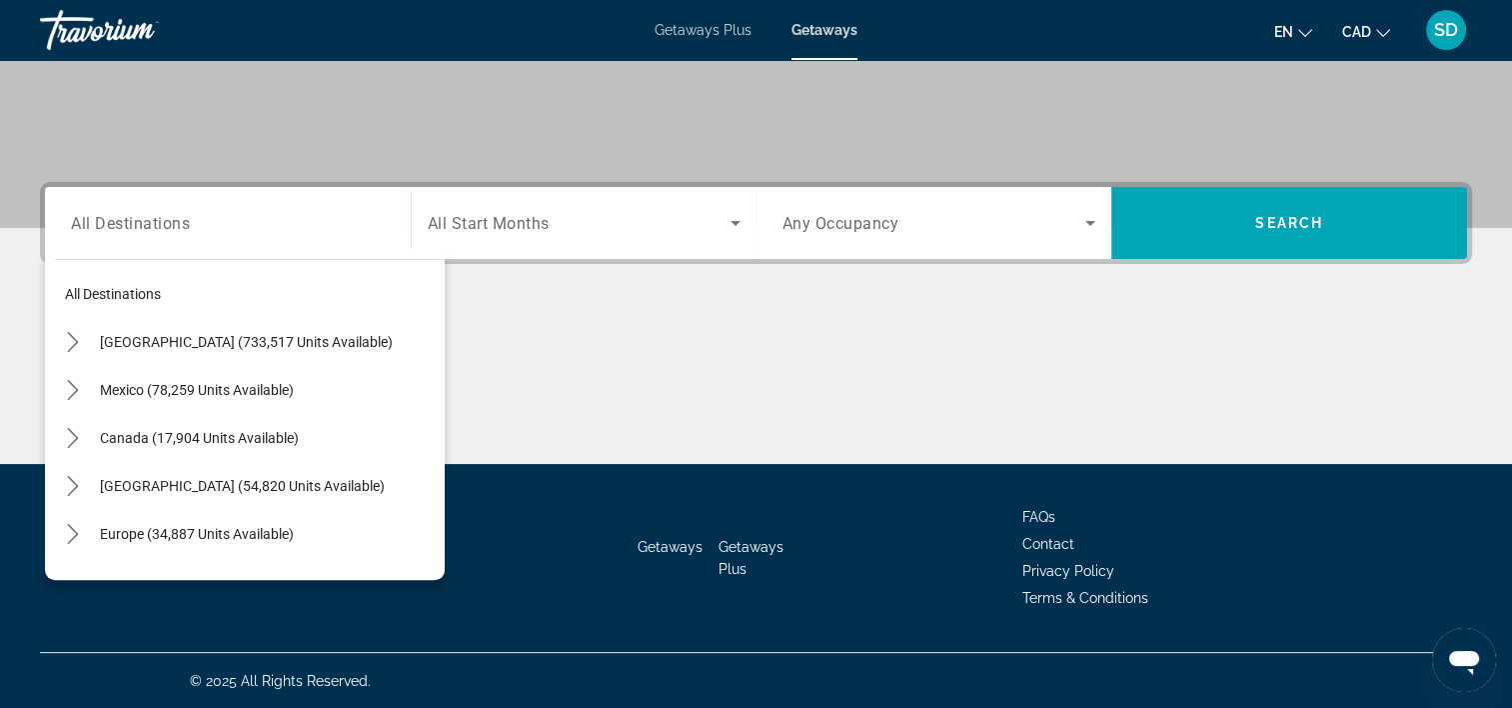
click at [103, 27] on div "Travorium" at bounding box center [140, 30] width 200 height 52
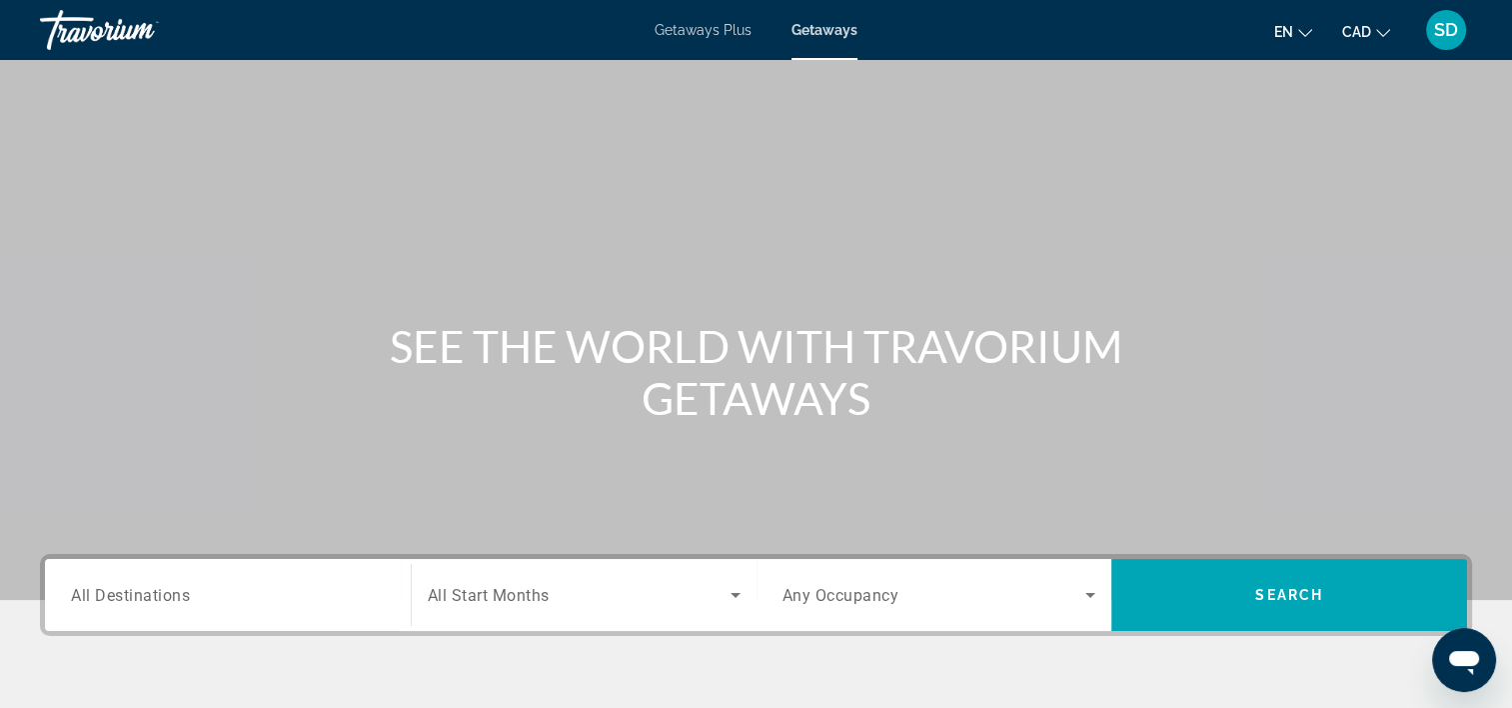
click at [103, 27] on div "Travorium" at bounding box center [140, 30] width 200 height 52
